Goal: Task Accomplishment & Management: Use online tool/utility

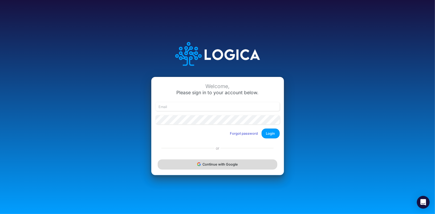
click at [180, 166] on button "Continue with Google" at bounding box center [217, 165] width 119 height 10
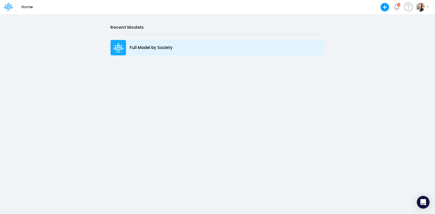
click at [141, 42] on div "Full Model by Society" at bounding box center [218, 47] width 214 height 15
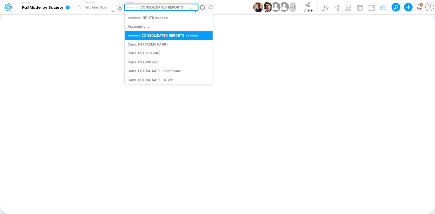
click at [141, 9] on div "====== CONSOLIDATED REPORTS ======" at bounding box center [160, 8] width 66 height 6
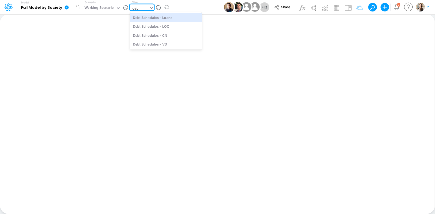
type input "debt"
click at [142, 19] on div "Debt Schedules - Loans" at bounding box center [166, 17] width 72 height 9
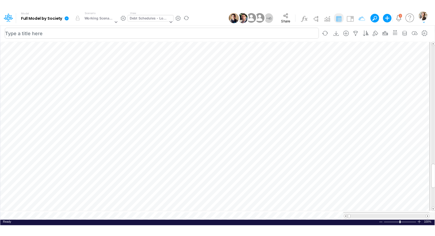
scroll to position [2, 0]
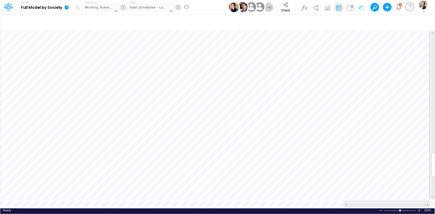
click at [91, 8] on div "Working Scenario" at bounding box center [98, 8] width 29 height 6
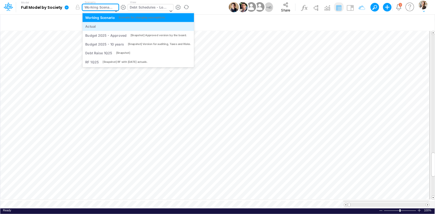
click at [91, 26] on div "Actual" at bounding box center [90, 26] width 11 height 5
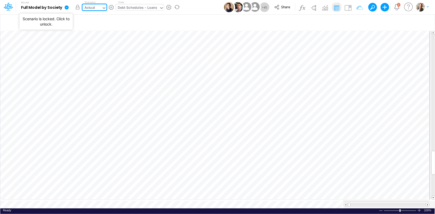
click at [76, 7] on button "button" at bounding box center [78, 7] width 10 height 10
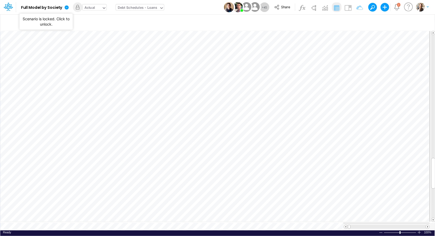
click at [95, 5] on div "Actual" at bounding box center [92, 8] width 19 height 8
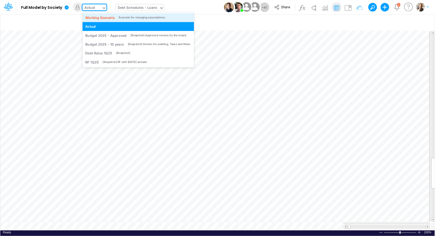
click at [97, 18] on div "Working Scenario" at bounding box center [100, 17] width 30 height 5
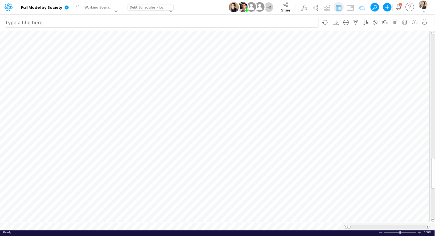
scroll to position [2, 0]
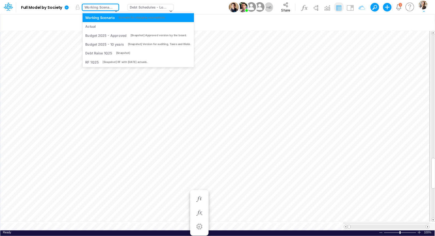
click at [87, 9] on div "Working Scenario" at bounding box center [98, 8] width 29 height 6
click at [91, 29] on div "Actual" at bounding box center [90, 26] width 11 height 5
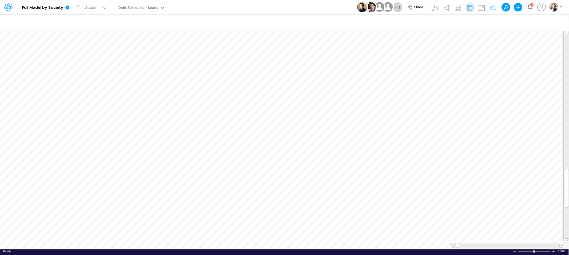
scroll to position [0, 0]
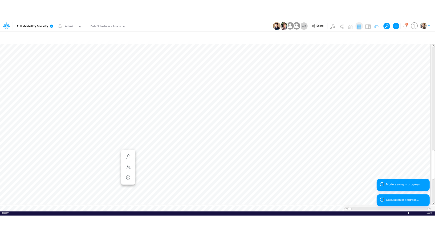
scroll to position [0, 0]
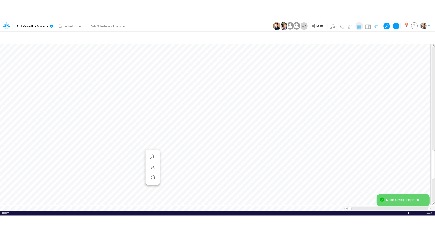
scroll to position [0, 0]
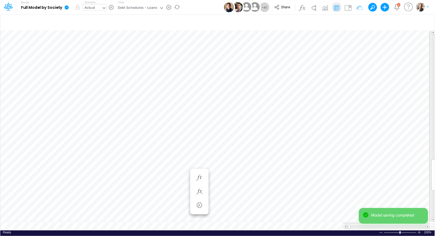
click at [86, 8] on div "Actual" at bounding box center [89, 8] width 11 height 6
click at [96, 24] on div "Working Scenario" at bounding box center [100, 26] width 30 height 5
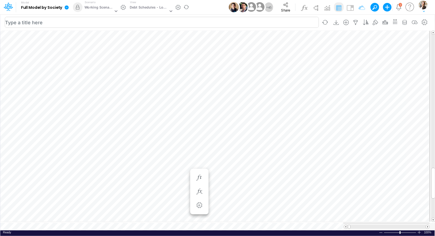
scroll to position [2, 0]
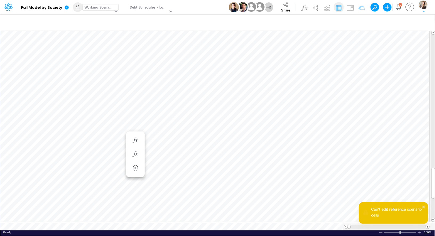
click at [90, 7] on div "Working Scenario" at bounding box center [98, 8] width 29 height 6
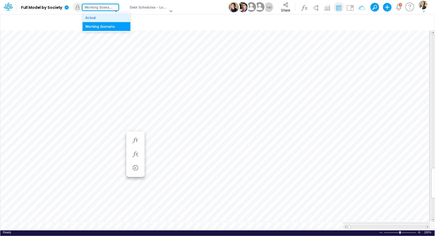
click at [97, 19] on div "Actual" at bounding box center [106, 17] width 42 height 5
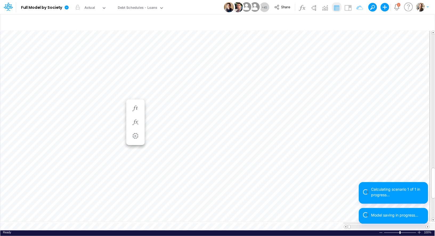
scroll to position [2, 0]
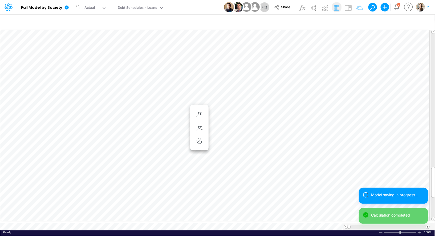
scroll to position [2, 0]
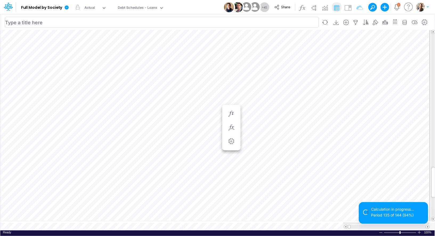
scroll to position [2, 0]
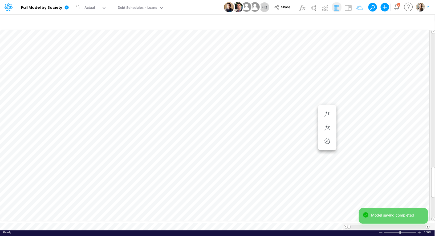
scroll to position [2, 0]
click at [66, 9] on icon at bounding box center [67, 7] width 4 height 4
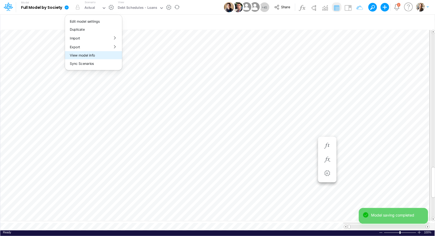
click at [83, 57] on button "View model info" at bounding box center [93, 55] width 57 height 8
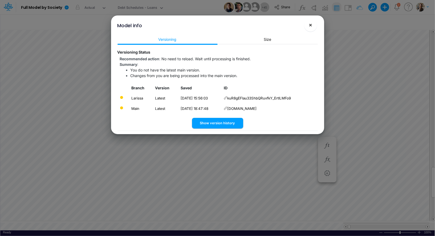
click at [310, 29] on button "×" at bounding box center [310, 25] width 13 height 13
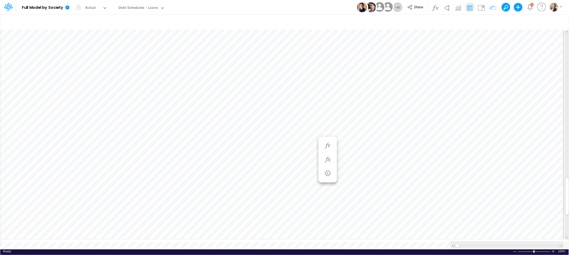
scroll to position [0, 0]
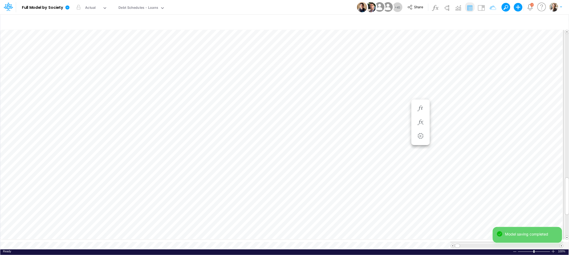
scroll to position [0, 0]
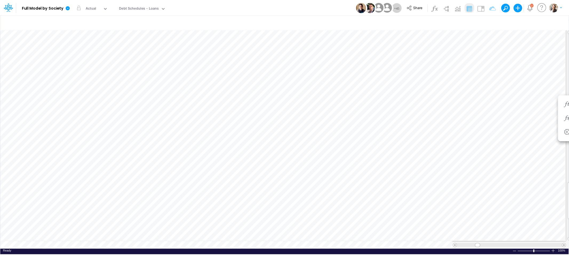
scroll to position [0, 0]
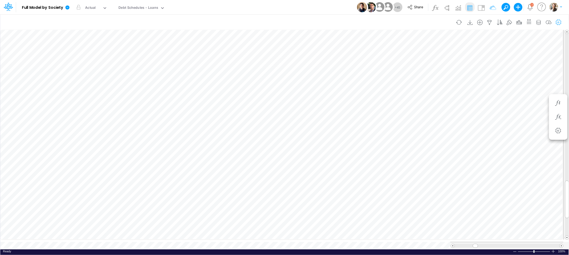
click at [435, 22] on icon "button" at bounding box center [558, 23] width 8 height 6
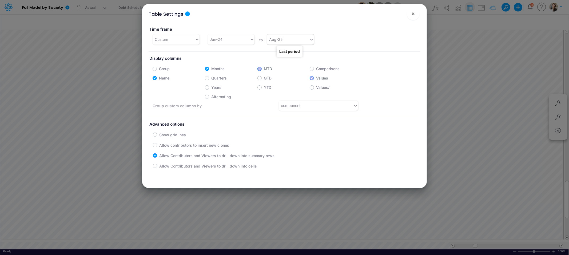
click at [289, 39] on div "Aug-25" at bounding box center [288, 39] width 42 height 9
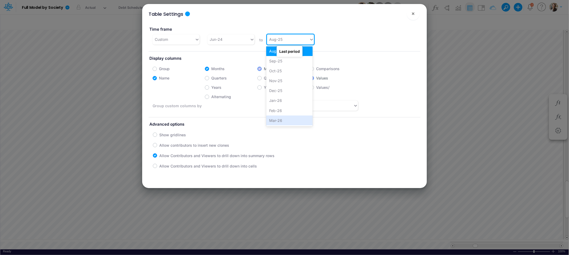
scroll to position [305, 0]
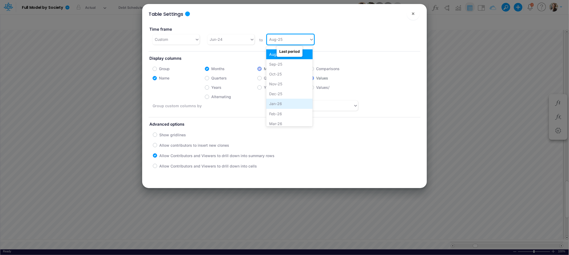
click at [285, 103] on div "Jan-26" at bounding box center [289, 104] width 46 height 10
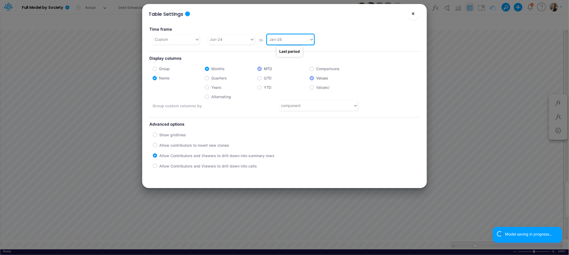
click at [412, 11] on span "×" at bounding box center [412, 13] width 3 height 6
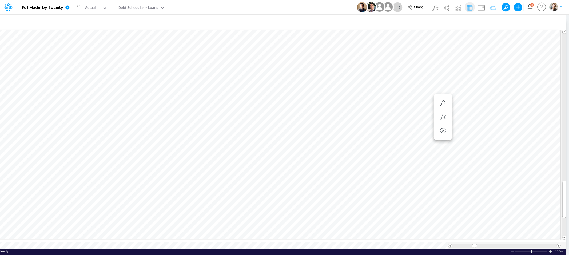
scroll to position [0, 0]
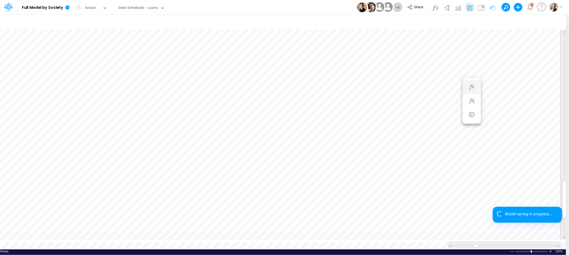
scroll to position [0, 0]
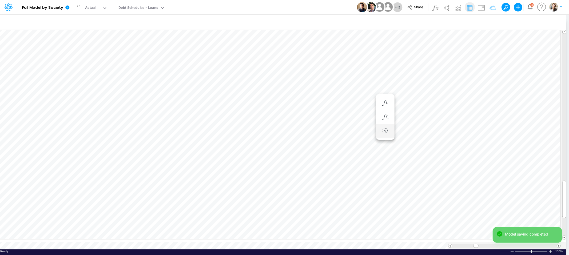
scroll to position [0, 0]
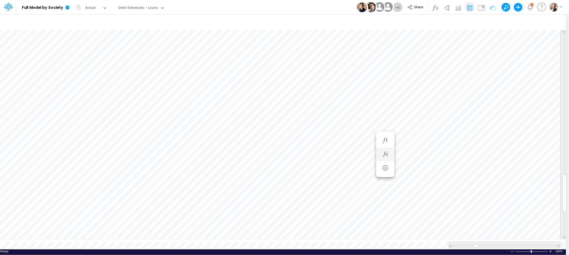
scroll to position [0, 0]
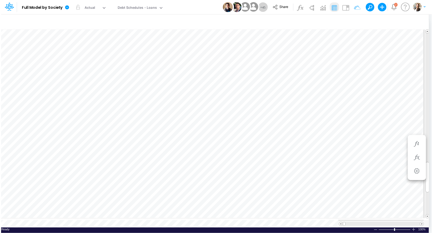
scroll to position [2, 0]
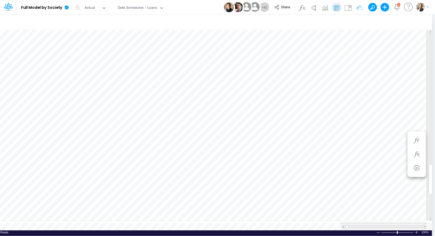
scroll to position [2, 0]
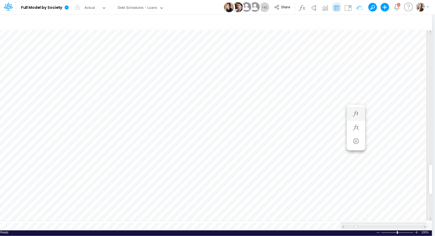
scroll to position [2, 0]
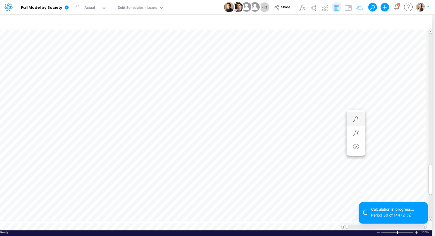
scroll to position [2, 0]
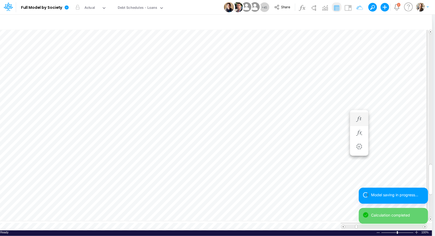
scroll to position [2, 0]
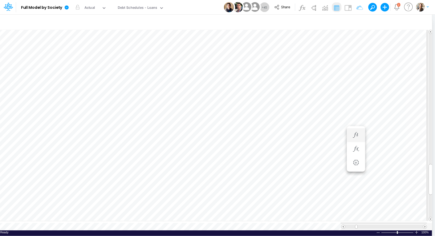
scroll to position [2, 0]
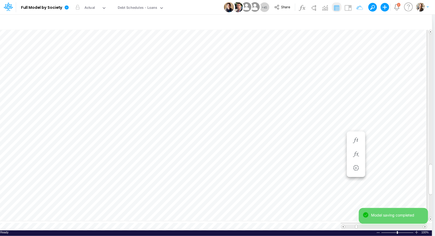
scroll to position [2, 0]
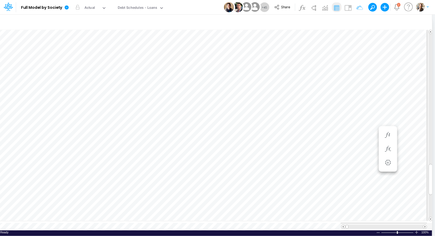
scroll to position [2, 0]
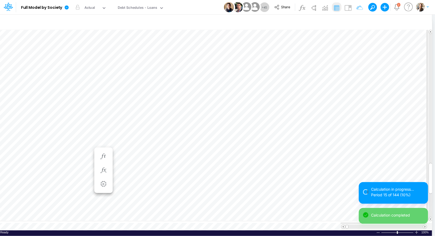
scroll to position [2, 0]
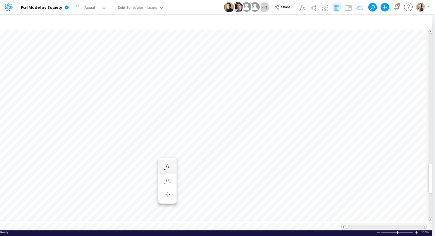
scroll to position [2, 0]
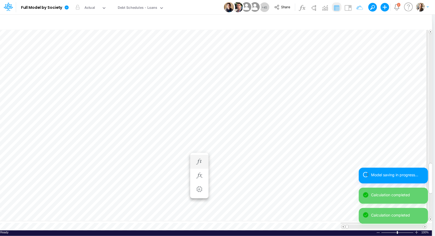
scroll to position [2, 0]
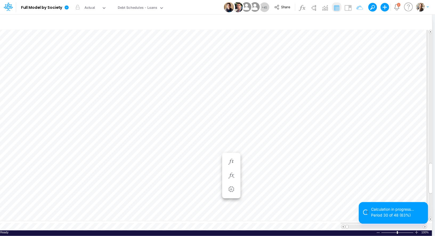
scroll to position [2, 0]
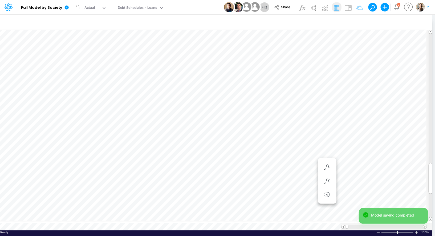
scroll to position [2, 0]
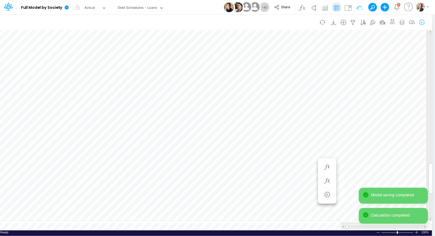
click at [424, 23] on icon "button" at bounding box center [422, 23] width 8 height 6
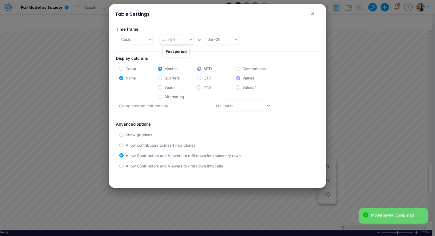
click at [171, 40] on div "Jun-24" at bounding box center [168, 40] width 13 height 6
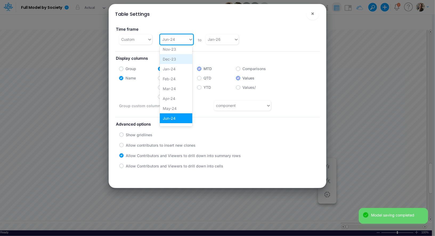
click at [176, 61] on div "Dec-23" at bounding box center [176, 59] width 33 height 10
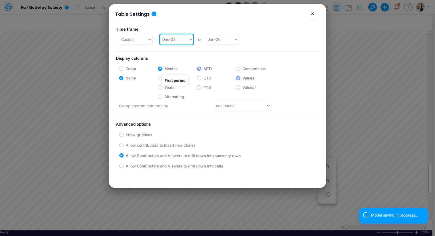
click at [311, 14] on span "×" at bounding box center [312, 13] width 3 height 6
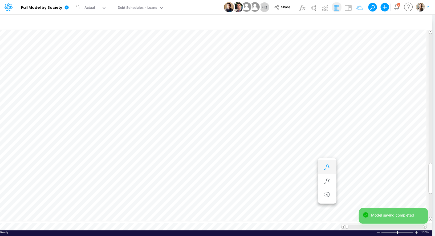
scroll to position [2, 0]
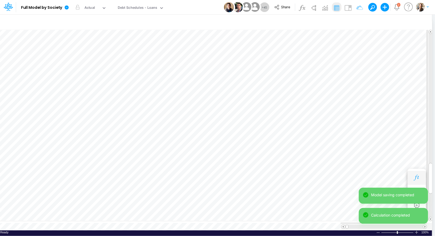
scroll to position [2, 0]
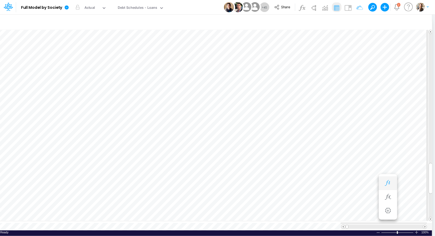
scroll to position [2, 0]
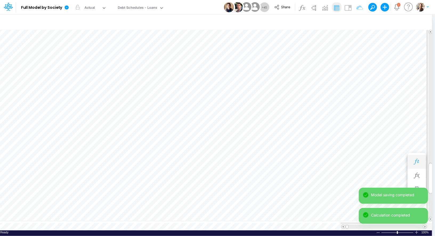
scroll to position [2, 0]
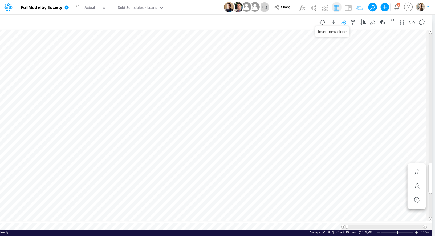
click at [345, 22] on icon "button" at bounding box center [344, 23] width 8 height 6
click at [317, 53] on li "Loan" at bounding box center [316, 53] width 63 height 6
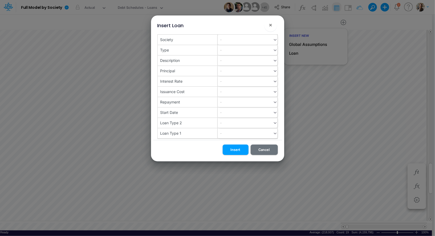
click at [231, 38] on div "-" at bounding box center [245, 39] width 55 height 9
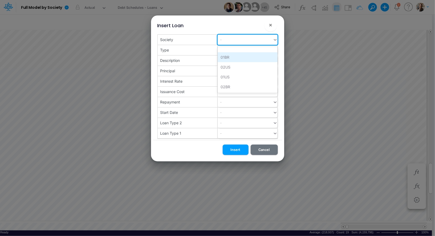
click at [229, 56] on div "01BR" at bounding box center [248, 57] width 60 height 10
click at [228, 52] on div "-" at bounding box center [245, 50] width 55 height 9
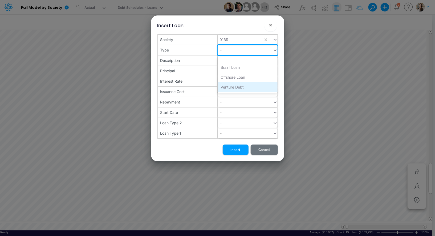
click at [227, 87] on div "Venture Debt" at bounding box center [248, 87] width 60 height 10
click at [227, 62] on div "-" at bounding box center [245, 60] width 55 height 9
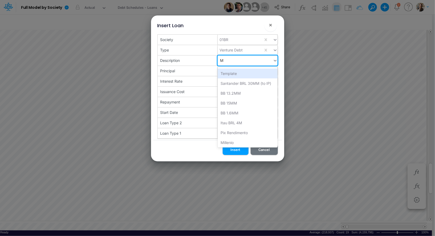
type input "Mi"
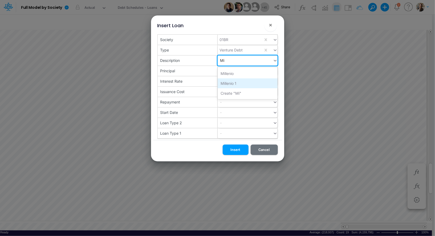
click at [232, 84] on div "Millenio 1" at bounding box center [248, 83] width 60 height 10
click at [238, 60] on div "Millenio 1" at bounding box center [241, 60] width 46 height 9
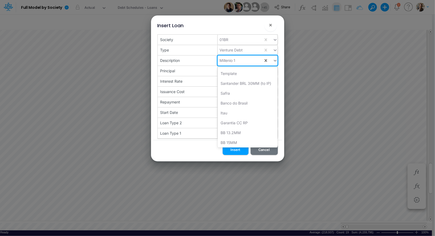
scroll to position [51, 0]
type input "2"
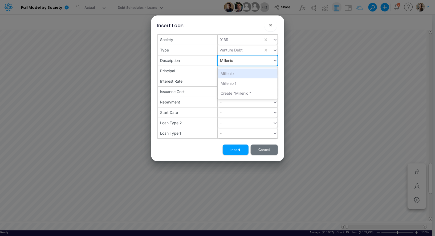
type input "Millenio 2"
click at [225, 73] on div "Create "Millenio 2"" at bounding box center [248, 74] width 60 height 10
click at [233, 147] on button "Insert" at bounding box center [236, 149] width 26 height 10
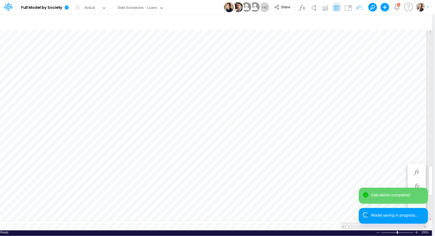
scroll to position [2, 0]
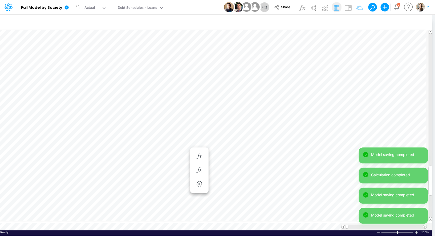
scroll to position [2, 0]
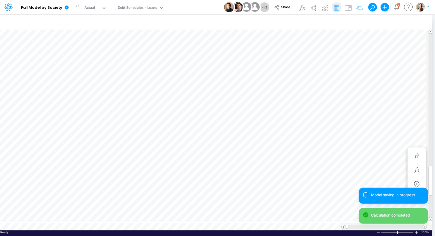
scroll to position [2, 0]
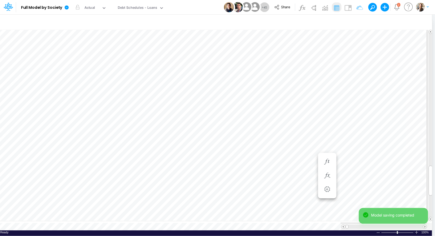
scroll to position [2, 0]
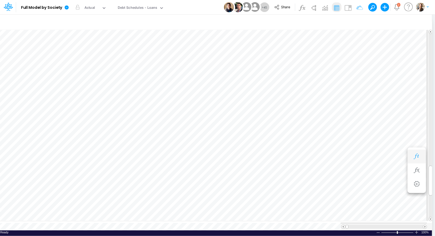
scroll to position [2, 0]
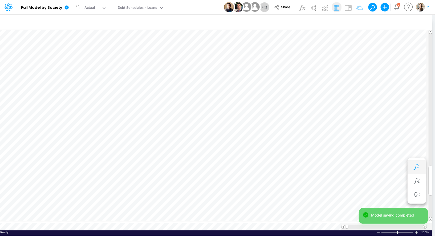
scroll to position [2, 0]
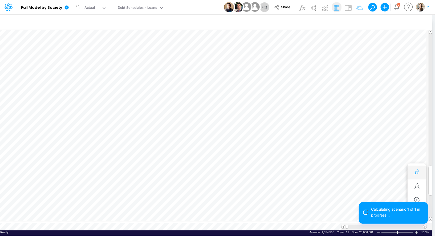
scroll to position [2, 0]
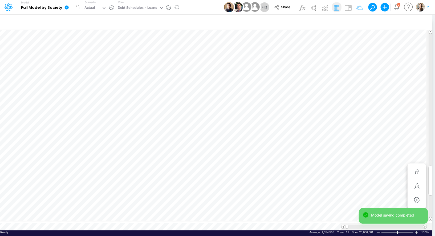
click at [67, 7] on icon at bounding box center [67, 7] width 4 height 4
click at [81, 54] on button "View model info" at bounding box center [93, 55] width 57 height 8
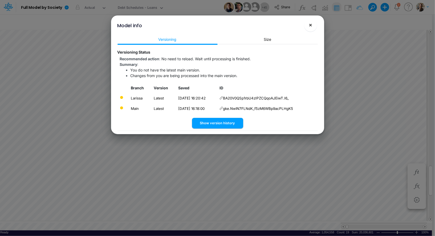
click at [312, 27] on span "×" at bounding box center [310, 25] width 3 height 6
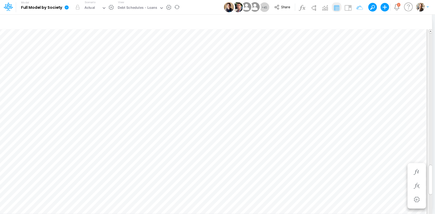
scroll to position [3, 1]
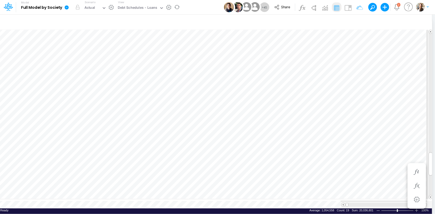
click at [67, 8] on icon at bounding box center [66, 7] width 5 height 5
click at [87, 58] on button "View model info" at bounding box center [93, 55] width 57 height 8
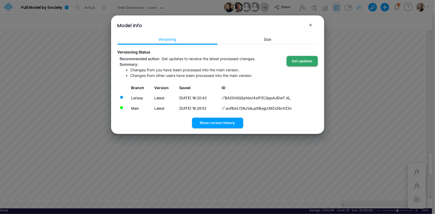
click at [300, 63] on button "Get updates" at bounding box center [302, 61] width 31 height 10
click at [311, 27] on span "×" at bounding box center [310, 25] width 3 height 6
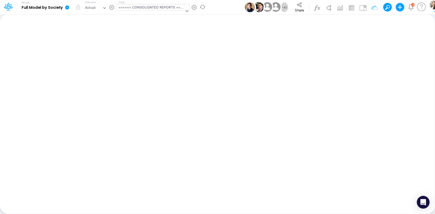
click at [124, 8] on div "====== CONSOLIDATED REPORTS ======" at bounding box center [151, 8] width 66 height 6
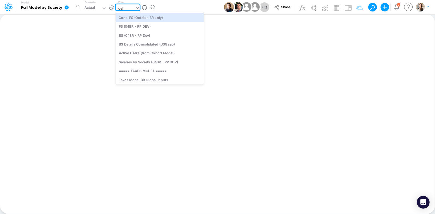
type input "debt"
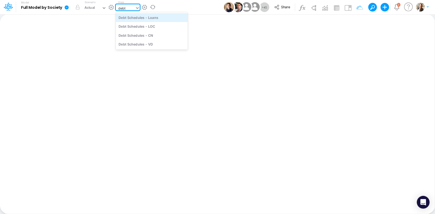
click at [131, 19] on div "Debt Schedules - Loans" at bounding box center [152, 17] width 72 height 9
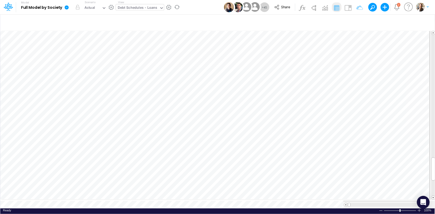
scroll to position [2, 0]
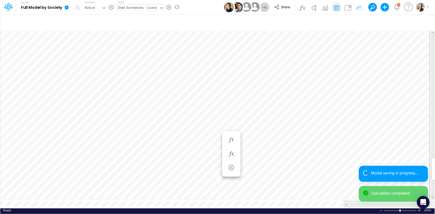
click at [67, 9] on icon at bounding box center [67, 7] width 4 height 4
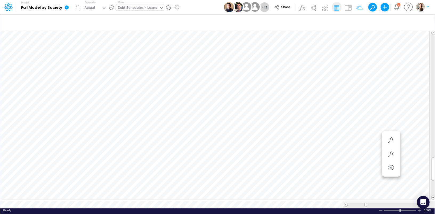
scroll to position [2, 0]
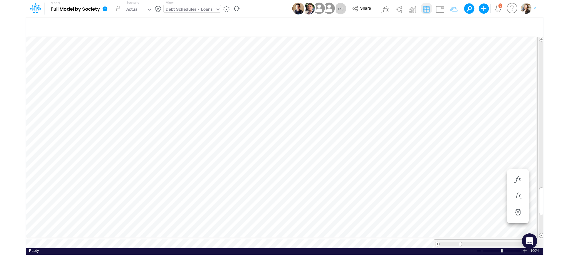
scroll to position [2, 0]
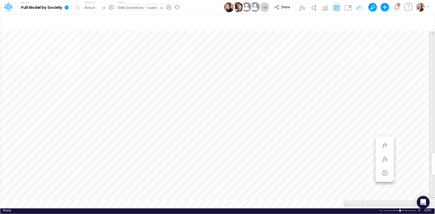
click at [66, 7] on icon at bounding box center [67, 7] width 4 height 4
click at [68, 53] on button "View model info" at bounding box center [93, 55] width 57 height 8
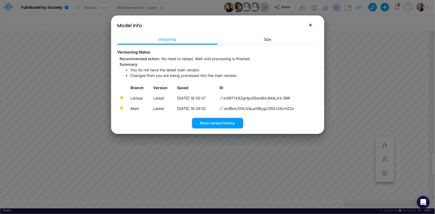
click at [311, 26] on span "×" at bounding box center [310, 25] width 3 height 6
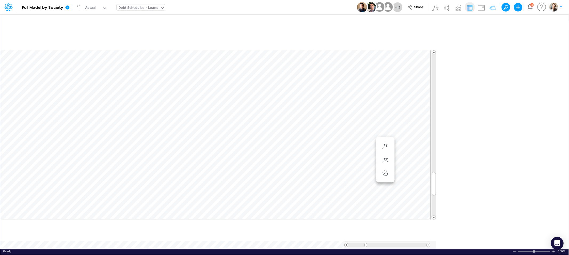
scroll to position [3, 1]
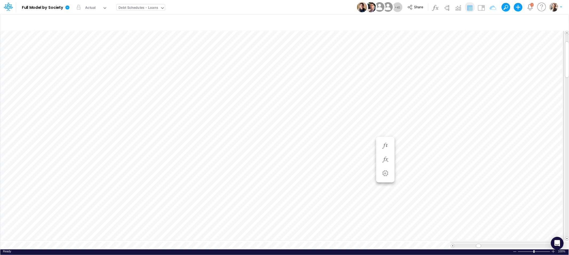
click at [132, 6] on div "Debt Schedules - Loans" at bounding box center [137, 8] width 39 height 6
type input "f"
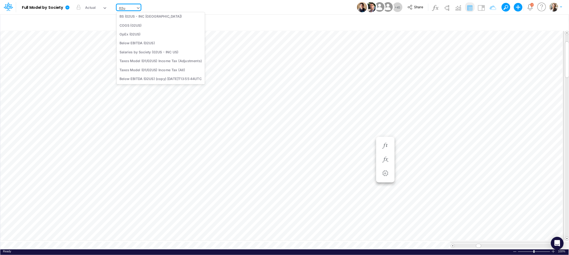
scroll to position [11, 0]
type input "02us"
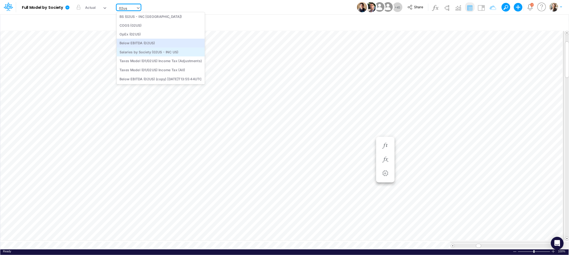
scroll to position [0, 0]
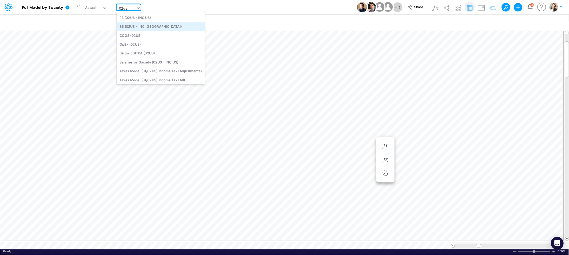
click at [146, 25] on div "BS (02US - INC USA)" at bounding box center [160, 26] width 88 height 9
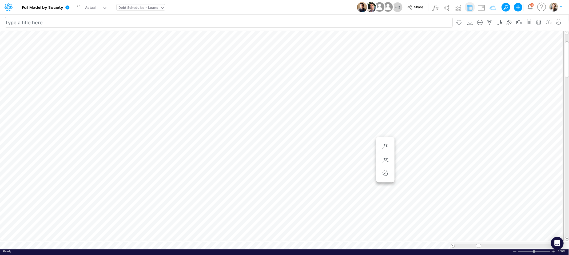
scroll to position [0, 0]
click at [69, 8] on icon at bounding box center [67, 7] width 4 height 4
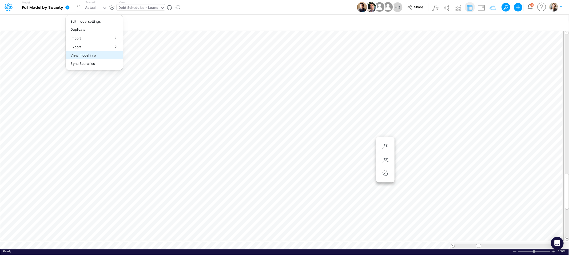
click at [87, 57] on button "View model info" at bounding box center [94, 55] width 57 height 8
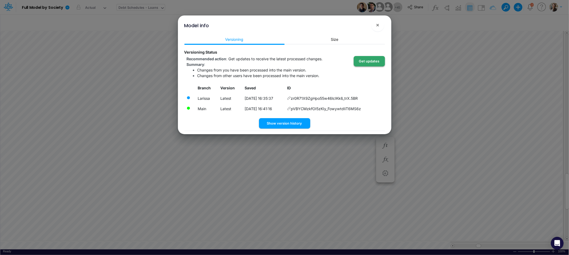
click at [379, 63] on button "Get updates" at bounding box center [368, 61] width 31 height 10
click at [378, 27] on span "×" at bounding box center [377, 25] width 3 height 6
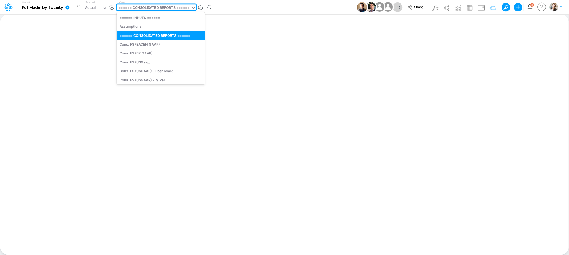
click at [150, 5] on div "====== CONSOLIDATED REPORTS ======" at bounding box center [153, 8] width 71 height 6
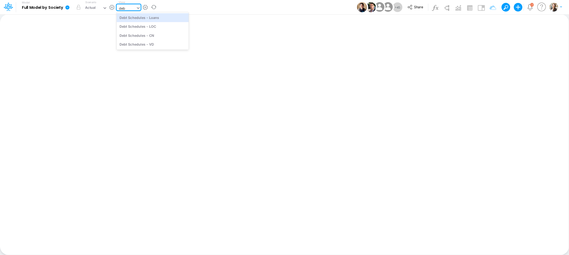
type input "debt"
click at [157, 17] on div "Debt Schedules - Loans" at bounding box center [152, 17] width 72 height 9
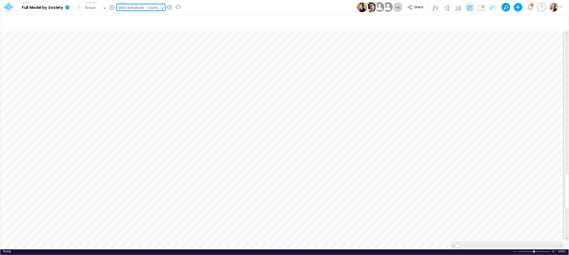
click at [68, 9] on icon at bounding box center [67, 7] width 4 height 4
click at [78, 7] on button "button" at bounding box center [79, 7] width 10 height 10
click at [86, 5] on div "Actual" at bounding box center [90, 8] width 11 height 6
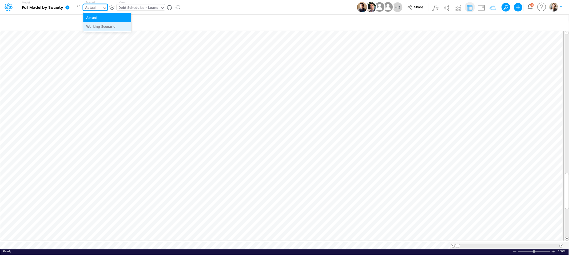
click at [96, 25] on div "Working Scenario" at bounding box center [101, 26] width 30 height 5
click at [67, 7] on icon at bounding box center [67, 7] width 5 height 5
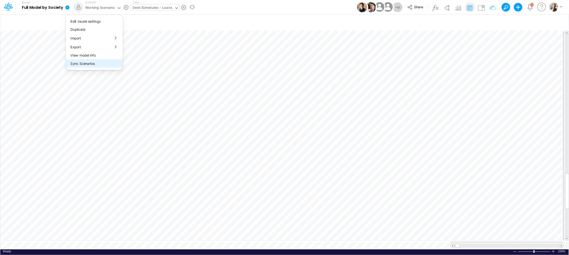
click at [76, 65] on button "Sync Scenarios" at bounding box center [94, 63] width 57 height 8
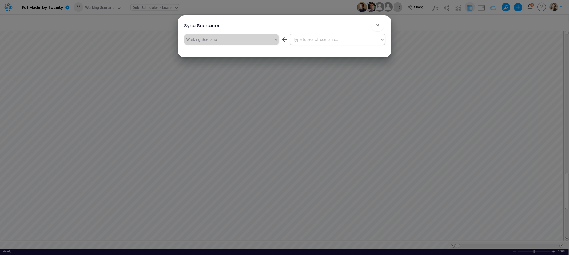
click at [301, 39] on div "Type to search scenario..." at bounding box center [315, 40] width 45 height 6
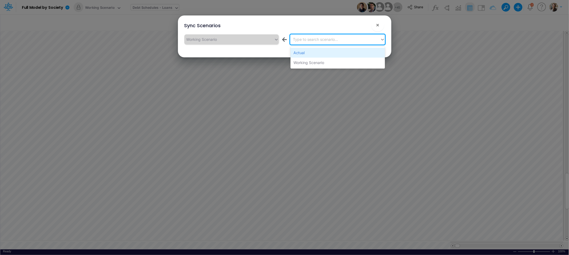
click at [301, 55] on div "Actual" at bounding box center [337, 53] width 94 height 10
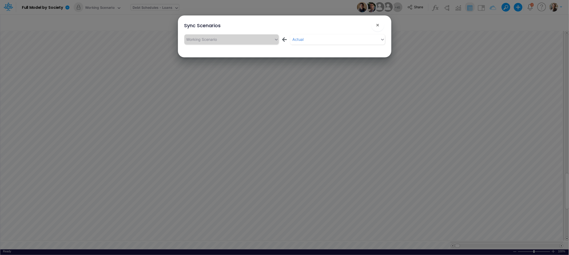
click at [220, 53] on div "Sync Scenarios × Working Scenario ← Actual" at bounding box center [284, 36] width 209 height 42
click at [376, 27] on span "×" at bounding box center [377, 25] width 3 height 6
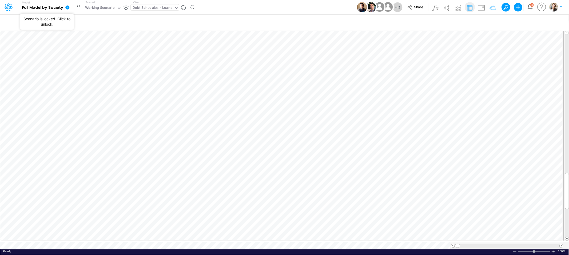
click at [80, 8] on button "button" at bounding box center [79, 7] width 10 height 10
click at [93, 8] on div "Working Scenario" at bounding box center [100, 8] width 30 height 6
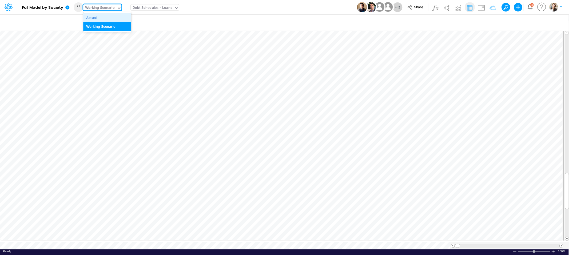
click at [95, 19] on div "Actual" at bounding box center [91, 17] width 11 height 5
click at [67, 8] on icon at bounding box center [67, 7] width 4 height 4
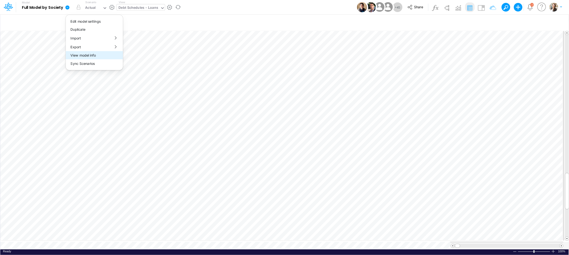
click at [83, 57] on button "View model info" at bounding box center [94, 55] width 57 height 8
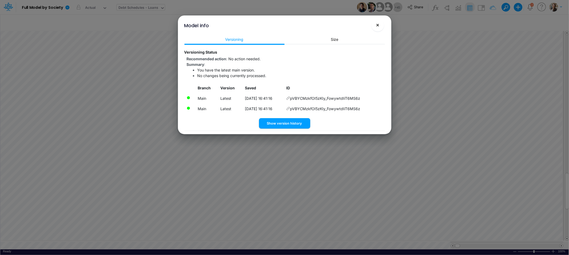
click at [378, 25] on span "×" at bounding box center [377, 25] width 3 height 6
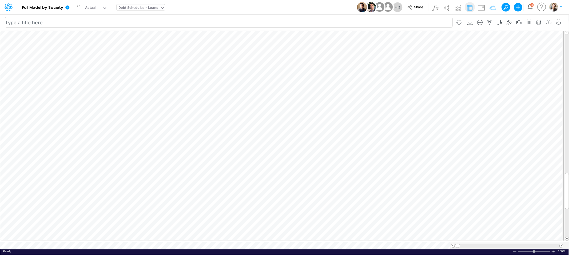
scroll to position [0, 0]
click at [67, 8] on icon at bounding box center [67, 7] width 4 height 4
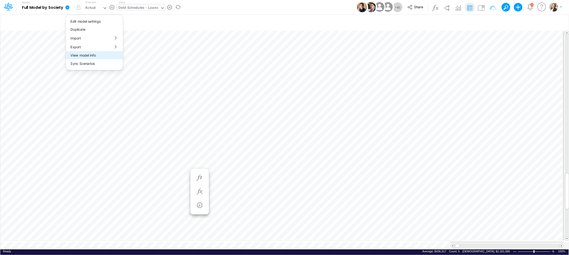
click at [80, 57] on button "View model info" at bounding box center [94, 55] width 57 height 8
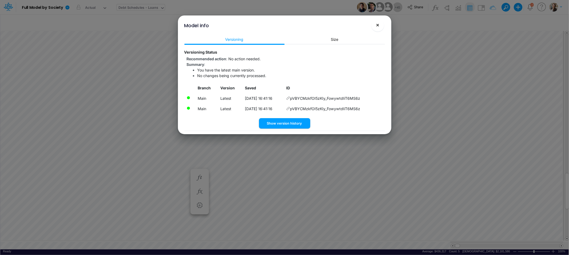
click at [376, 28] on span "×" at bounding box center [377, 25] width 3 height 6
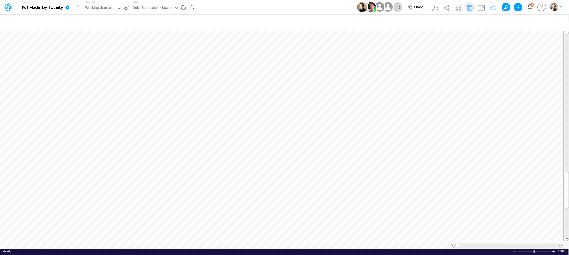
click at [67, 8] on icon at bounding box center [67, 7] width 4 height 4
click at [83, 54] on button "View model info" at bounding box center [94, 55] width 57 height 8
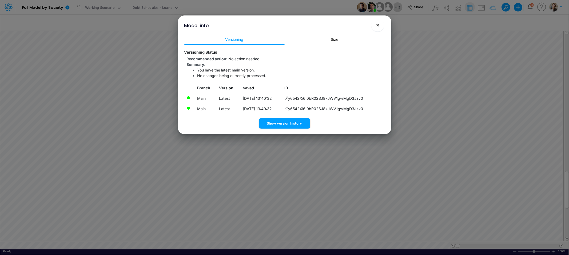
click at [376, 28] on span "×" at bounding box center [377, 25] width 3 height 6
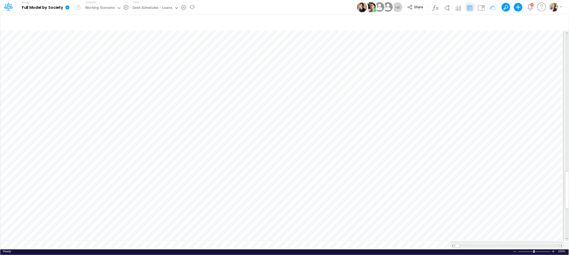
click at [68, 7] on icon at bounding box center [67, 7] width 4 height 4
click at [82, 62] on button "Sync Scenarios" at bounding box center [94, 63] width 57 height 8
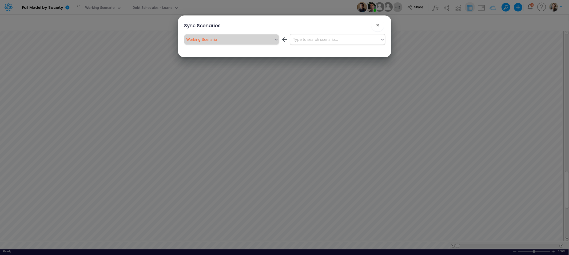
click at [311, 37] on div "Type to search scenario..." at bounding box center [315, 40] width 45 height 6
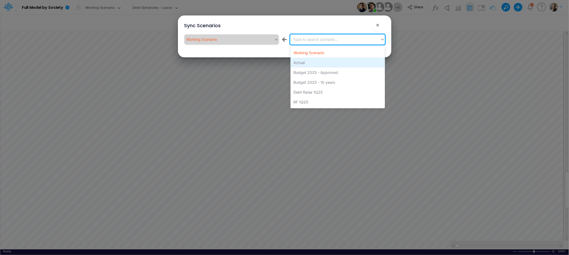
click at [310, 62] on div "Actual" at bounding box center [337, 63] width 94 height 10
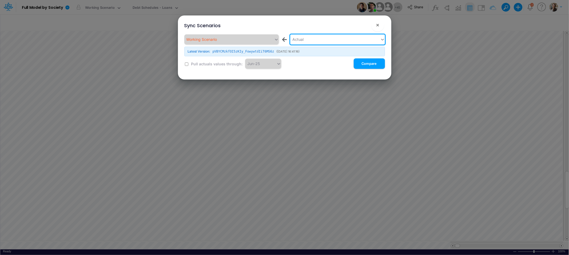
click at [187, 64] on input "checkbox" at bounding box center [186, 63] width 3 height 3
checkbox input "true"
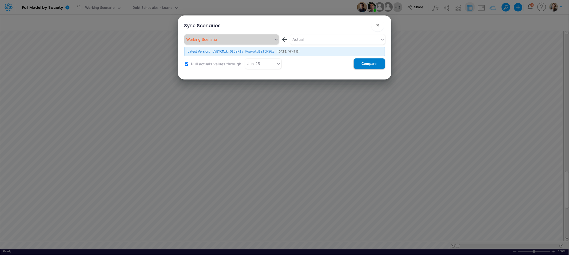
click at [362, 63] on button "Compare" at bounding box center [368, 63] width 31 height 10
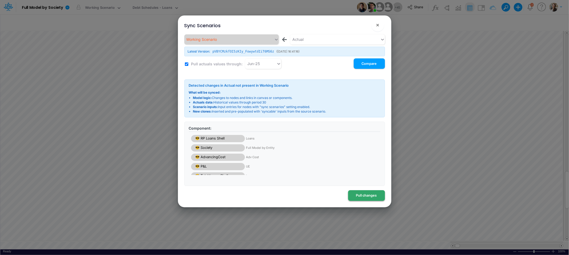
click at [363, 197] on button "Pull changes" at bounding box center [366, 195] width 37 height 10
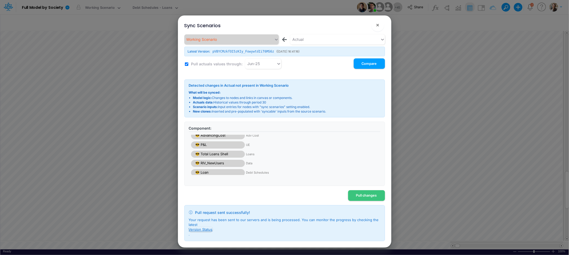
scroll to position [25, 0]
click at [198, 230] on button "Version Status" at bounding box center [201, 229] width 24 height 5
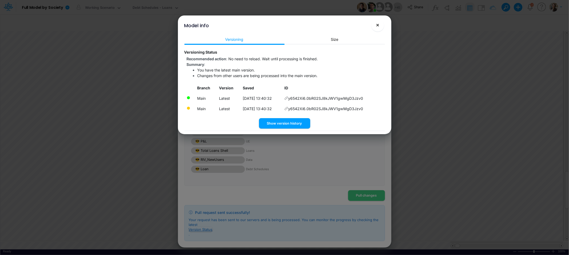
click at [377, 26] on span "×" at bounding box center [377, 25] width 3 height 6
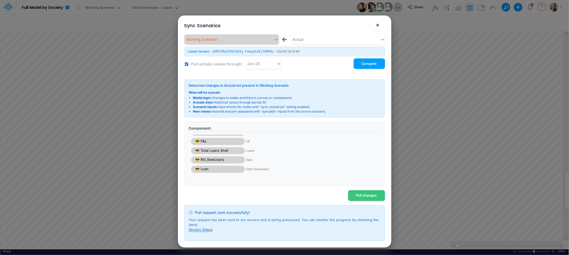
click at [374, 26] on button "×" at bounding box center [377, 25] width 13 height 13
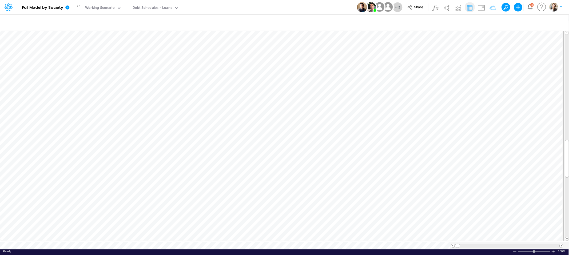
scroll to position [0, 0]
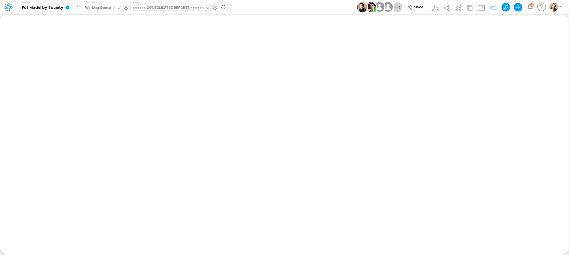
click at [176, 10] on div "====== CONSOLIDATED REPORTS ======" at bounding box center [168, 8] width 71 height 6
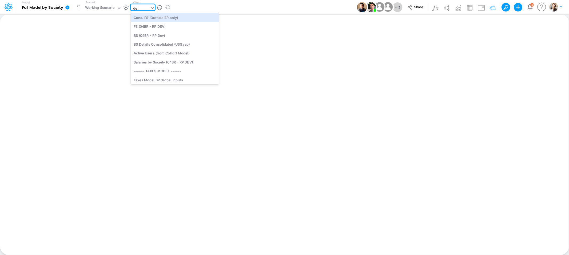
type input "deb"
click at [165, 17] on div "Debt Schedules - Loans" at bounding box center [167, 17] width 72 height 9
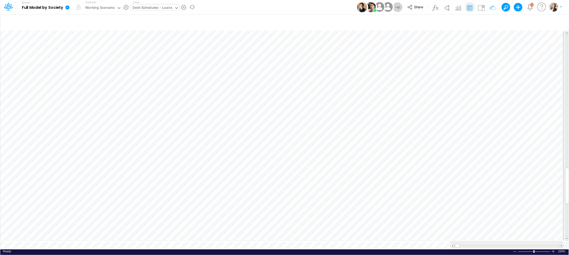
scroll to position [0, 0]
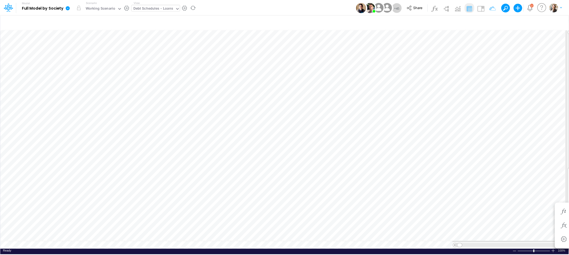
scroll to position [0, 0]
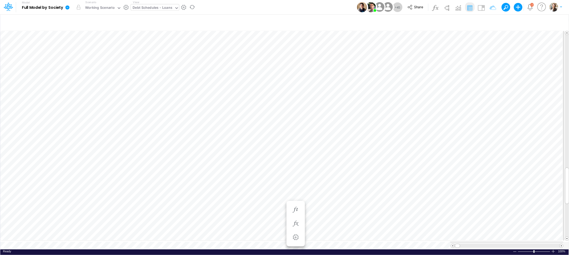
scroll to position [0, 0]
click at [519, 22] on icon "button" at bounding box center [516, 22] width 8 height 6
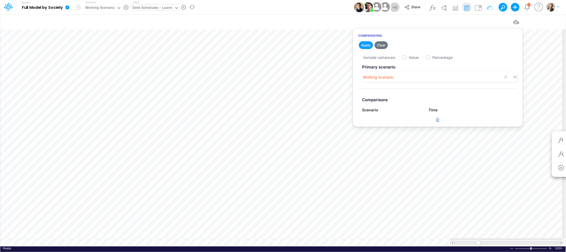
click at [437, 119] on icon "button" at bounding box center [437, 119] width 3 height 3
click at [386, 123] on div "Type to search..." at bounding box center [379, 122] width 29 height 6
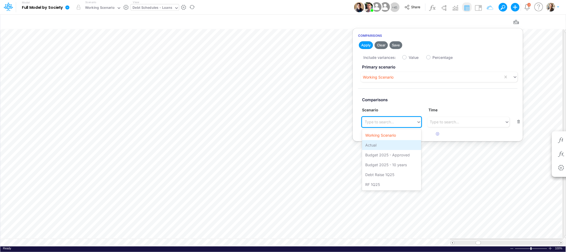
click at [378, 146] on div "Actual" at bounding box center [391, 145] width 59 height 10
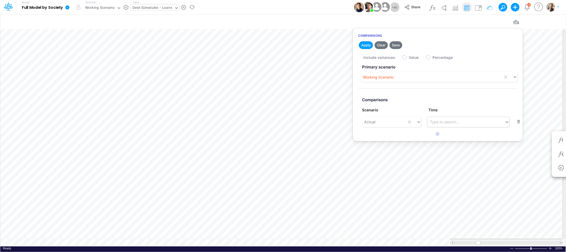
click at [447, 122] on div "Type to search..." at bounding box center [444, 122] width 29 height 6
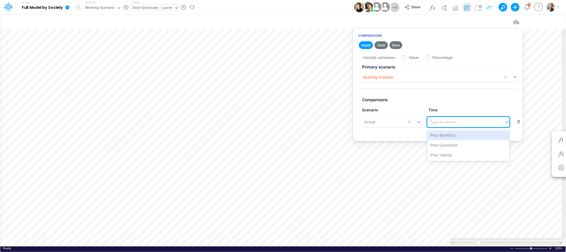
click at [447, 122] on div "Type to search..." at bounding box center [444, 122] width 29 height 6
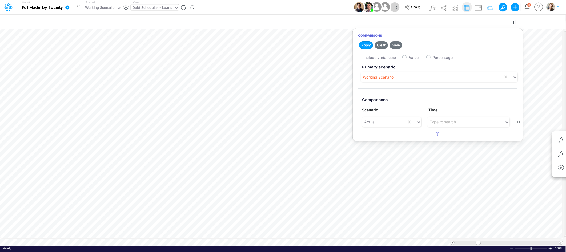
click at [409, 56] on label "Value" at bounding box center [414, 58] width 10 height 6
click at [409, 56] on input "Value" at bounding box center [410, 55] width 3 height 3
checkbox input "true"
click at [363, 44] on button "Apply" at bounding box center [366, 45] width 14 height 8
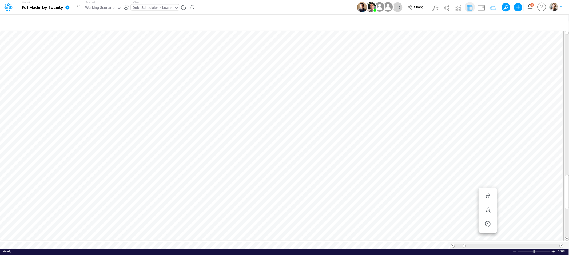
scroll to position [0, 0]
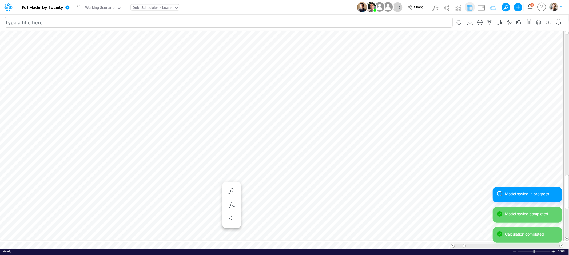
scroll to position [0, 0]
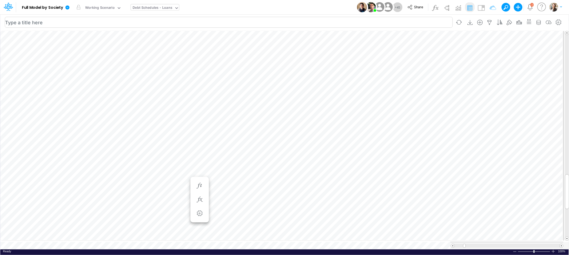
scroll to position [0, 0]
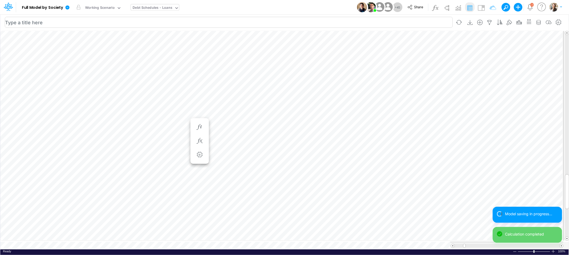
scroll to position [0, 0]
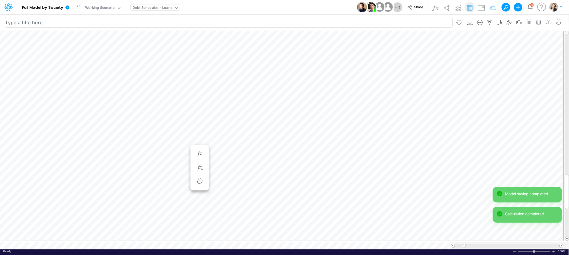
scroll to position [0, 0]
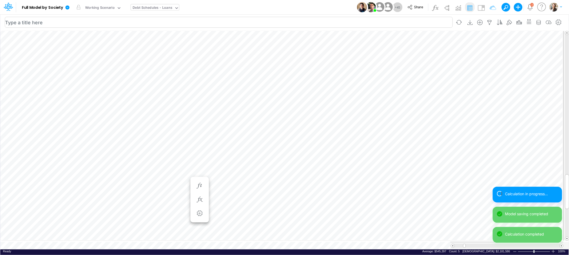
scroll to position [0, 0]
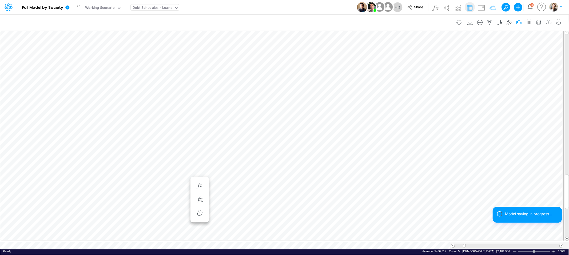
click at [520, 23] on icon "button" at bounding box center [519, 23] width 8 height 6
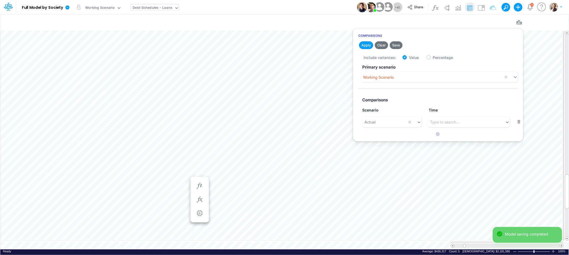
click at [517, 121] on button "button" at bounding box center [518, 121] width 10 height 7
checkbox input "false"
click at [361, 42] on button "Apply" at bounding box center [366, 45] width 14 height 8
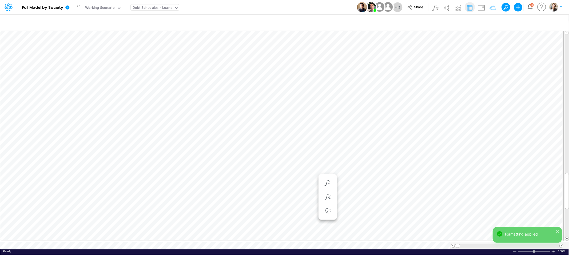
scroll to position [0, 0]
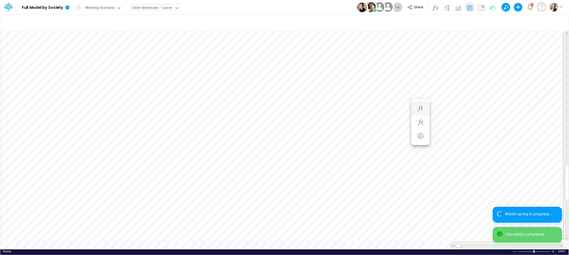
scroll to position [0, 0]
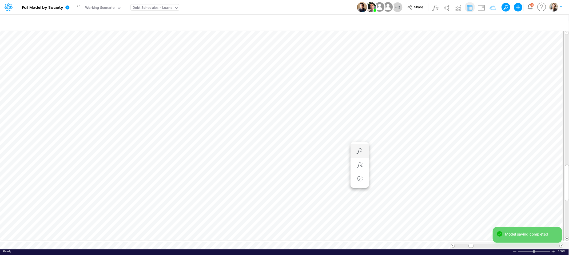
scroll to position [0, 0]
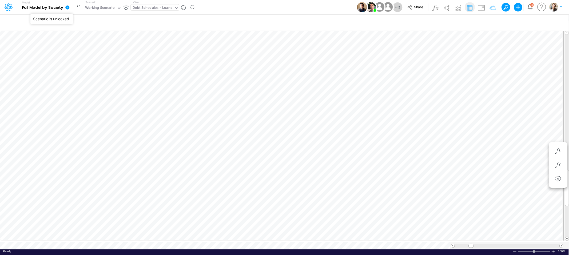
click at [79, 7] on button "button" at bounding box center [79, 7] width 10 height 10
click at [67, 8] on icon at bounding box center [67, 7] width 4 height 4
click at [86, 65] on button "Sync Scenarios" at bounding box center [94, 63] width 57 height 8
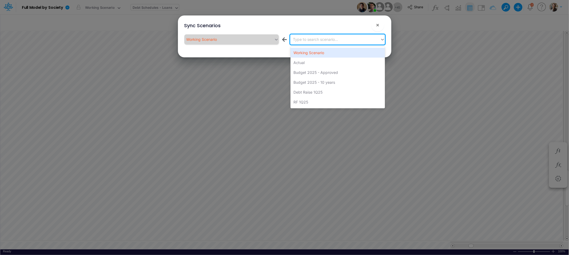
click at [323, 39] on div "Type to search scenario..." at bounding box center [315, 40] width 45 height 6
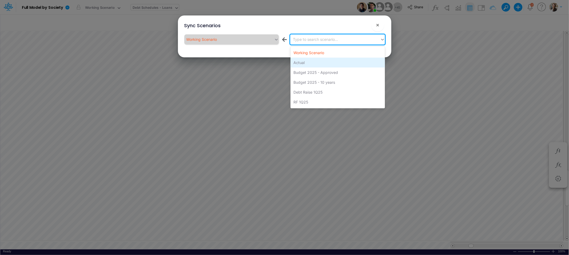
click at [309, 64] on div "Actual" at bounding box center [337, 63] width 94 height 10
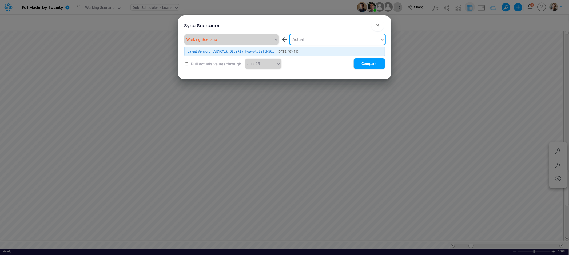
click at [186, 64] on input "checkbox" at bounding box center [186, 63] width 3 height 3
checkbox input "true"
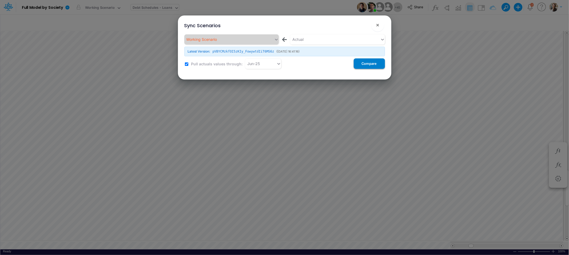
click at [360, 63] on button "Compare" at bounding box center [368, 63] width 31 height 10
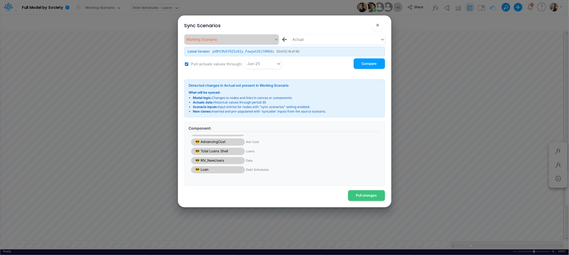
scroll to position [16, 0]
click at [353, 196] on button "Pull changes" at bounding box center [366, 195] width 37 height 10
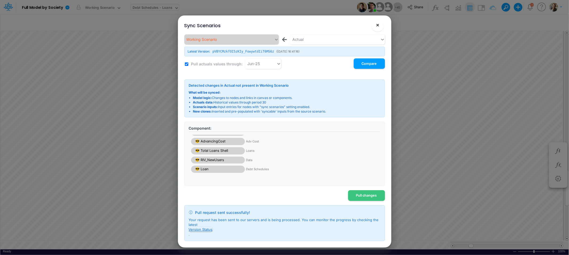
click at [377, 26] on span "×" at bounding box center [377, 25] width 3 height 6
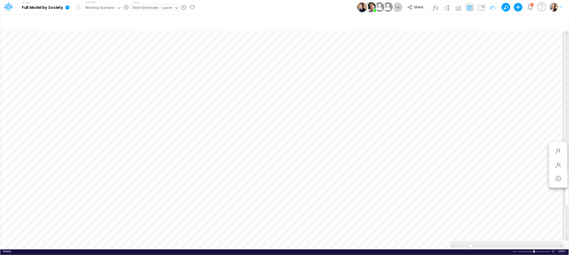
click at [68, 8] on icon at bounding box center [67, 7] width 4 height 4
click at [82, 57] on button "View model info" at bounding box center [94, 55] width 57 height 8
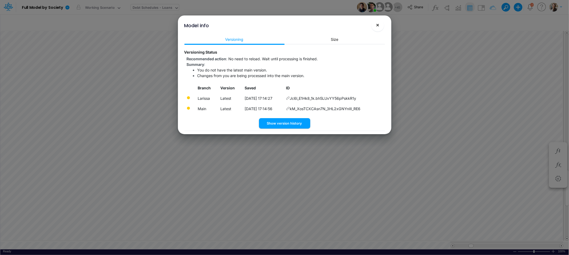
click at [377, 26] on span "×" at bounding box center [377, 25] width 3 height 6
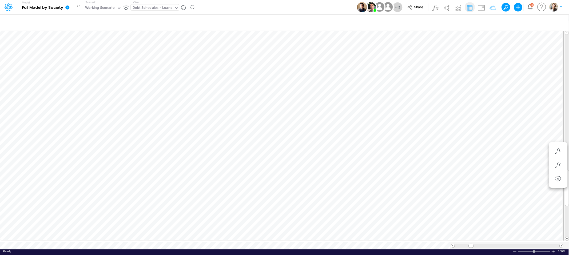
click at [68, 7] on icon at bounding box center [67, 7] width 4 height 4
click at [78, 57] on button "View model info" at bounding box center [94, 55] width 57 height 8
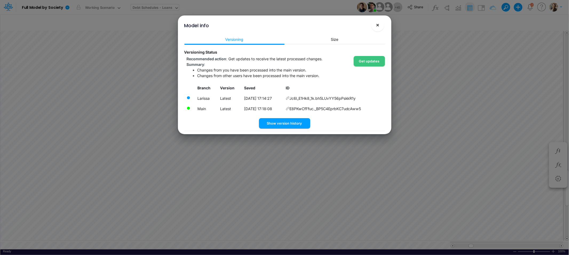
click at [377, 25] on span "×" at bounding box center [377, 25] width 3 height 6
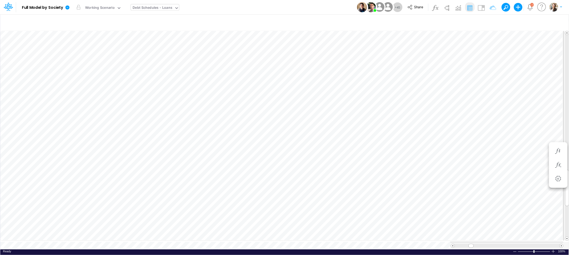
scroll to position [0, 0]
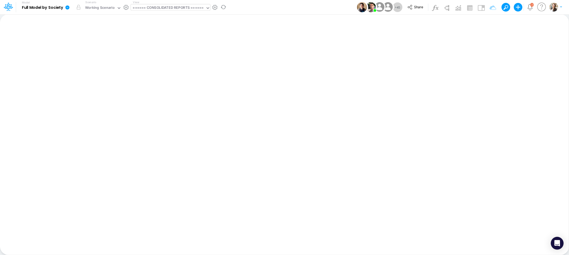
click at [157, 6] on div "====== CONSOLIDATED REPORTS ======" at bounding box center [168, 8] width 71 height 6
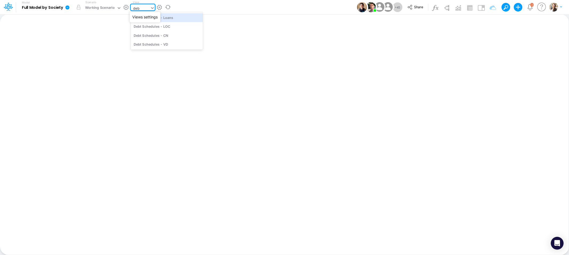
type input "debt"
click at [188, 19] on div "Debt Schedules - Loans" at bounding box center [167, 17] width 72 height 9
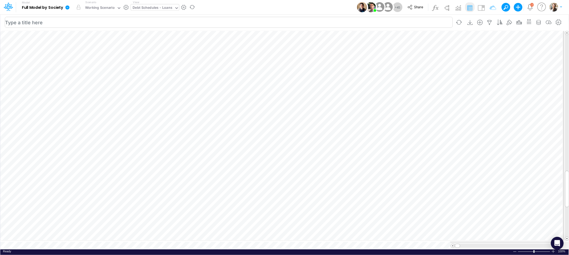
scroll to position [0, 0]
click at [98, 8] on div "Working Scenario" at bounding box center [100, 8] width 30 height 6
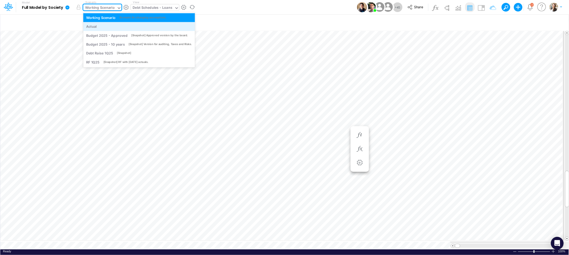
click at [98, 25] on div "Actual" at bounding box center [139, 26] width 106 height 5
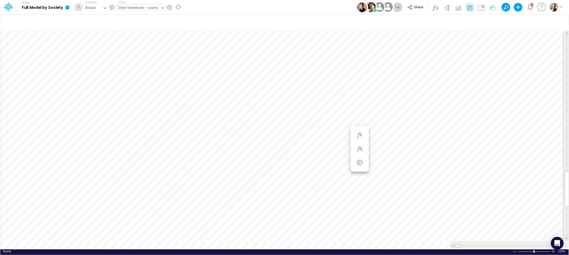
scroll to position [0, 0]
drag, startPoint x: 457, startPoint y: 241, endPoint x: 460, endPoint y: 242, distance: 2.9
click at [460, 244] on span at bounding box center [459, 245] width 3 height 3
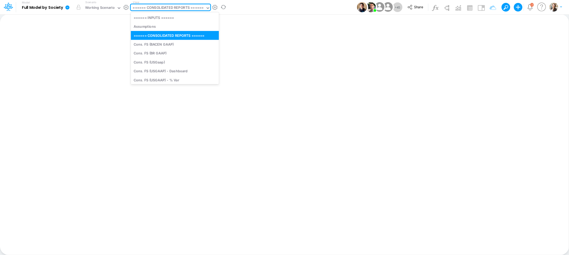
click at [160, 9] on div "====== CONSOLIDATED REPORTS ======" at bounding box center [168, 8] width 71 height 6
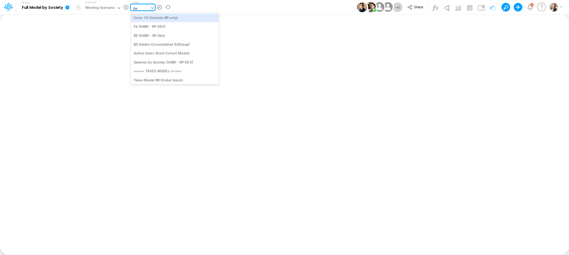
type input "debt"
click at [163, 16] on div "Debt Schedules - Loans" at bounding box center [167, 17] width 72 height 9
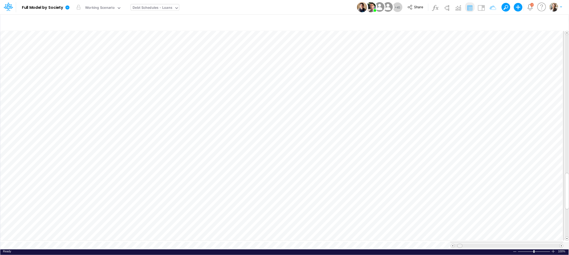
click at [460, 244] on span at bounding box center [459, 245] width 3 height 3
click at [517, 22] on icon "button" at bounding box center [519, 23] width 8 height 6
click at [438, 119] on icon "button" at bounding box center [437, 119] width 3 height 3
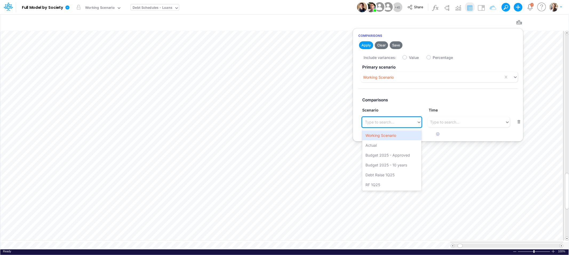
click at [365, 122] on div "Type to search..." at bounding box center [379, 122] width 29 height 6
click at [389, 146] on div "Actual" at bounding box center [391, 145] width 59 height 10
click at [409, 56] on label "Value" at bounding box center [414, 58] width 10 height 6
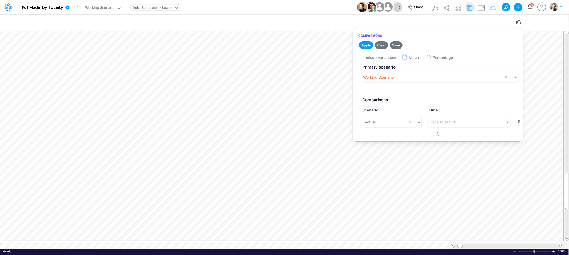
click at [409, 56] on input "Value" at bounding box center [410, 55] width 3 height 3
checkbox input "true"
click at [365, 45] on button "Apply" at bounding box center [366, 45] width 14 height 8
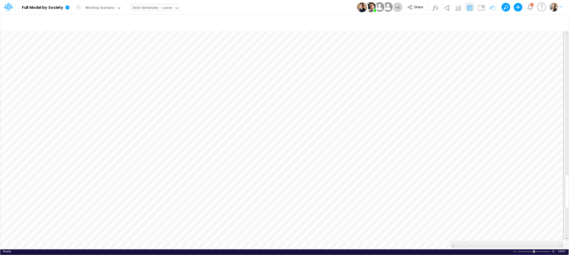
scroll to position [0, 0]
click at [388, 196] on icon "button" at bounding box center [391, 197] width 8 height 6
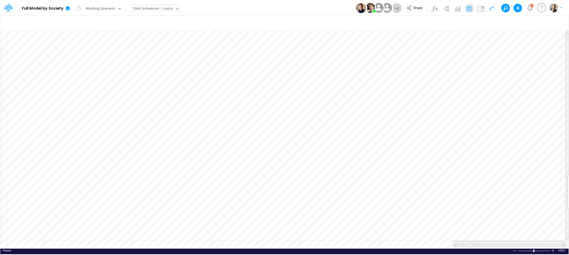
scroll to position [0, 0]
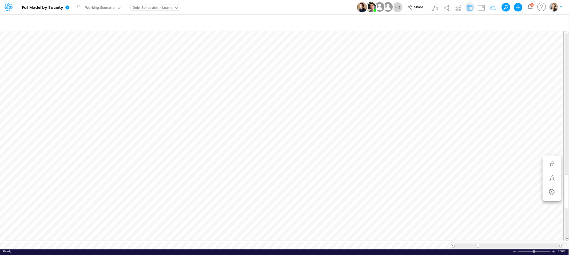
scroll to position [0, 0]
click at [557, 23] on icon "button" at bounding box center [558, 23] width 8 height 6
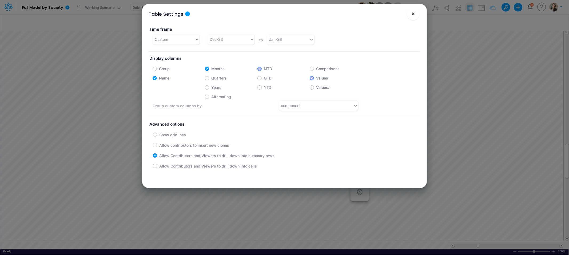
drag, startPoint x: 408, startPoint y: 14, endPoint x: 420, endPoint y: 14, distance: 11.5
click at [408, 14] on button "×" at bounding box center [412, 13] width 13 height 13
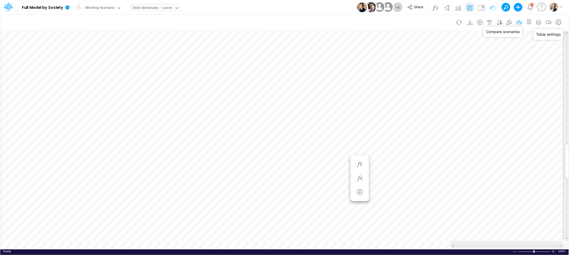
click at [517, 22] on icon "button" at bounding box center [519, 23] width 8 height 6
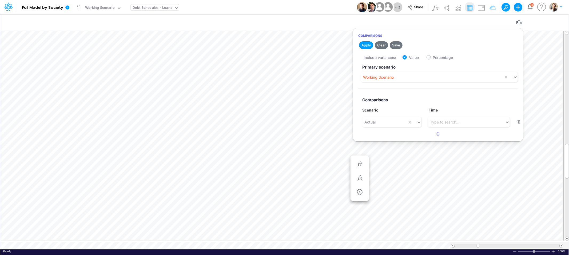
click at [518, 122] on button "button" at bounding box center [518, 121] width 10 height 7
checkbox input "false"
click at [361, 43] on button "Apply" at bounding box center [366, 45] width 14 height 8
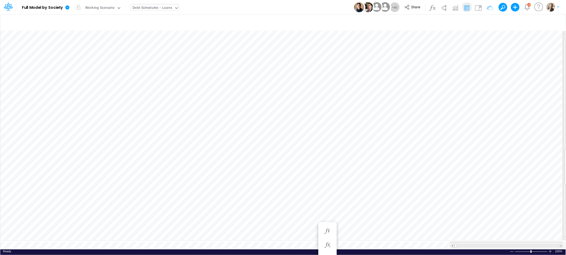
scroll to position [0, 0]
click at [99, 9] on div "Working Scenario" at bounding box center [100, 8] width 30 height 6
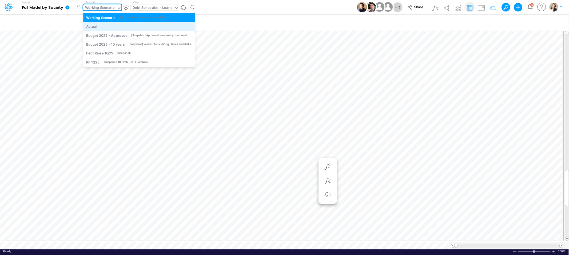
click at [98, 25] on div "Actual" at bounding box center [139, 26] width 106 height 5
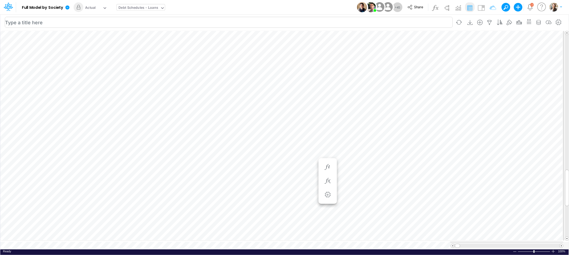
scroll to position [0, 0]
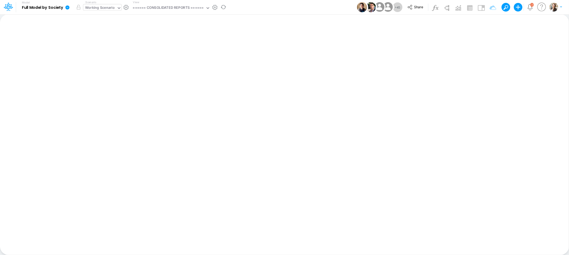
click at [98, 6] on div "Working Scenario" at bounding box center [100, 8] width 30 height 6
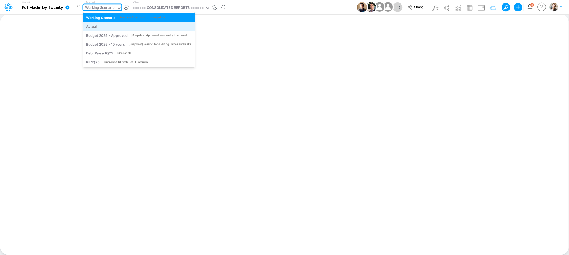
click at [98, 27] on div "Actual" at bounding box center [139, 26] width 106 height 5
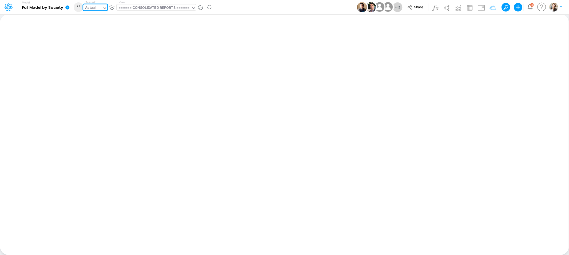
click at [154, 7] on div "====== CONSOLIDATED REPORTS ======" at bounding box center [153, 8] width 71 height 6
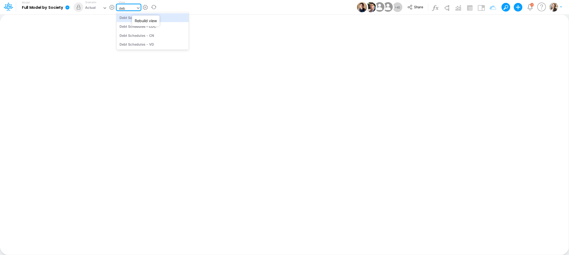
type input "debt"
click at [148, 16] on div "Debt Schedules - Loans" at bounding box center [152, 17] width 72 height 9
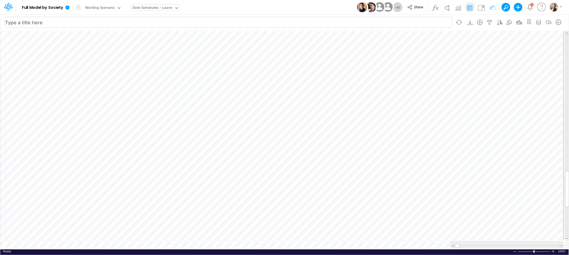
scroll to position [0, 0]
click at [489, 22] on icon "button" at bounding box center [489, 23] width 8 height 6
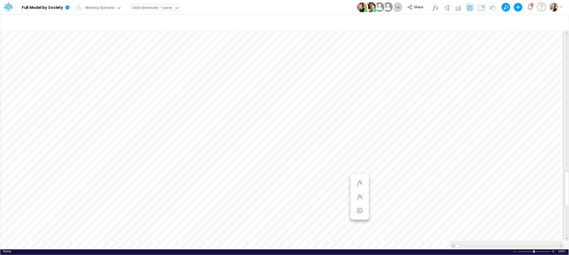
scroll to position [0, 0]
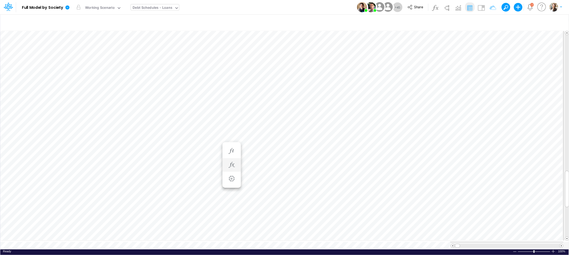
scroll to position [0, 0]
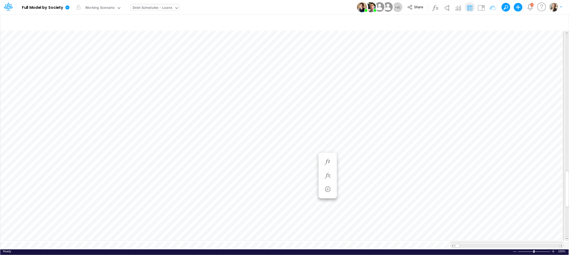
scroll to position [0, 0]
click at [482, 8] on img at bounding box center [481, 7] width 9 height 9
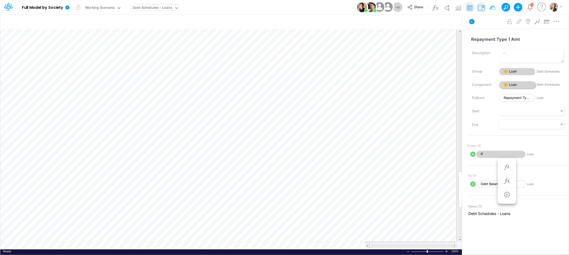
click at [511, 83] on span "🙂 Loan" at bounding box center [517, 84] width 36 height 7
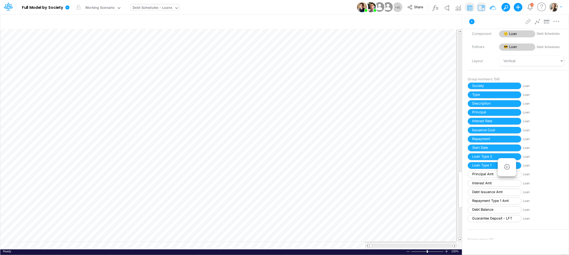
scroll to position [52, 0]
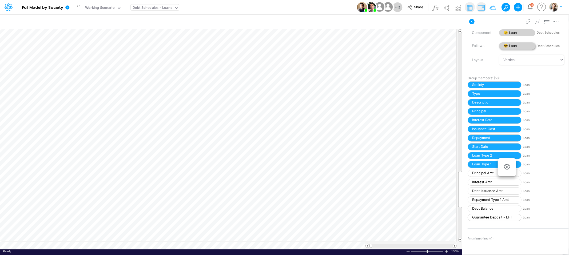
click at [508, 45] on span "😎 Loan" at bounding box center [517, 45] width 36 height 7
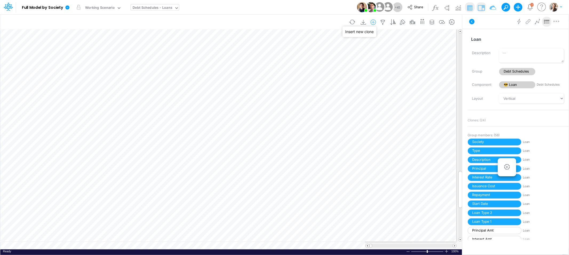
click at [373, 21] on icon "button" at bounding box center [373, 22] width 8 height 6
click at [434, 23] on icon "button" at bounding box center [432, 22] width 8 height 6
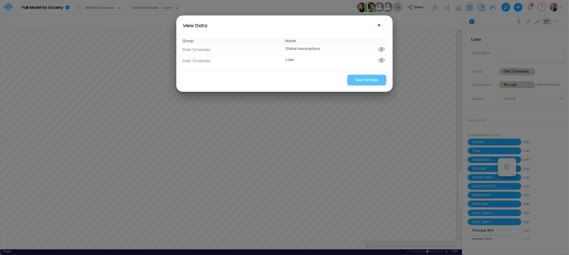
click at [378, 28] on button "×" at bounding box center [378, 25] width 13 height 13
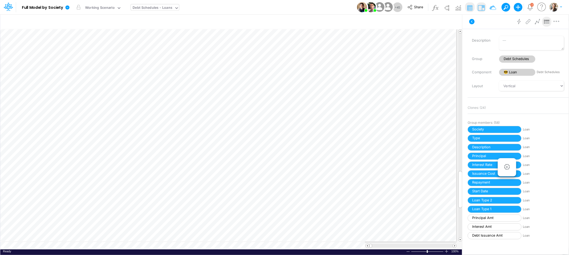
scroll to position [0, 0]
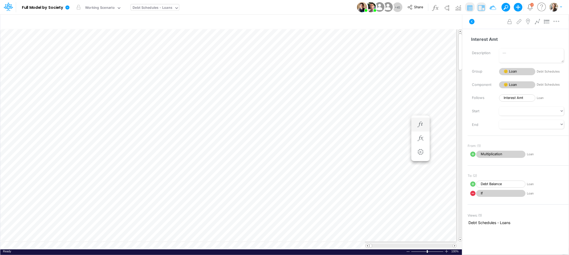
scroll to position [0, 0]
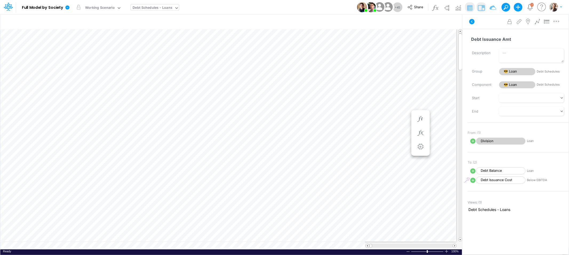
scroll to position [0, 0]
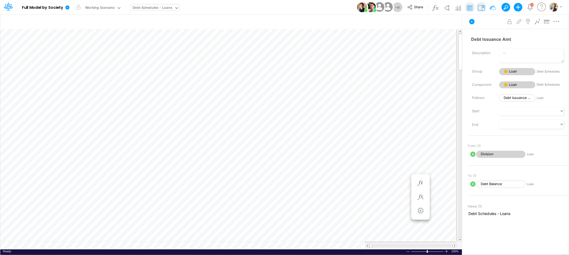
scroll to position [0, 0]
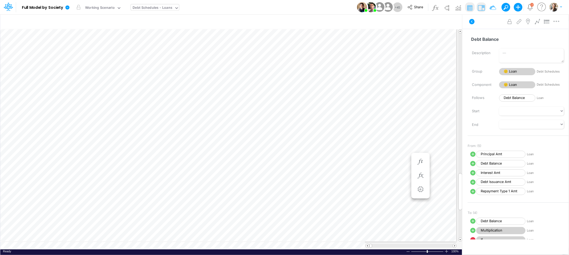
scroll to position [0, 0]
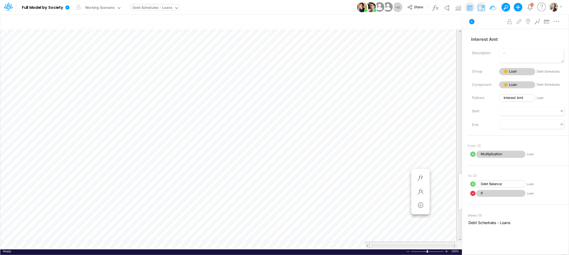
scroll to position [0, 0]
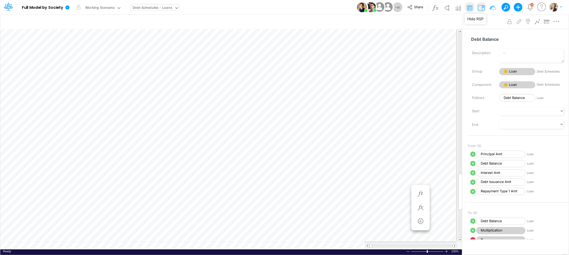
click at [481, 6] on img at bounding box center [481, 7] width 9 height 9
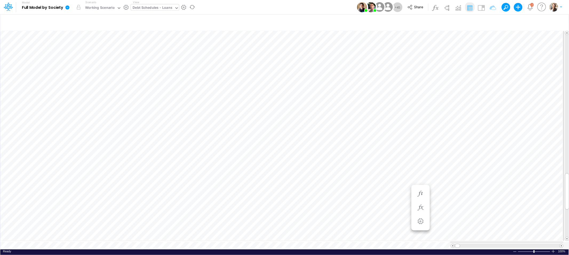
click at [66, 7] on icon at bounding box center [67, 7] width 4 height 4
click at [78, 62] on button "Sync Scenarios" at bounding box center [94, 63] width 57 height 8
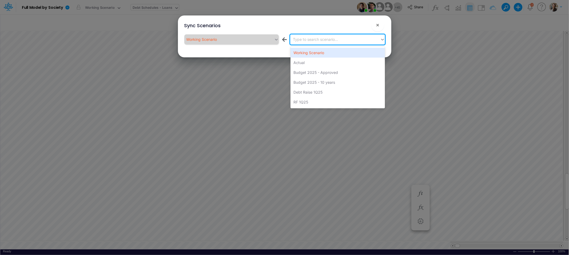
click at [317, 42] on div "Type to search scenario..." at bounding box center [315, 40] width 45 height 6
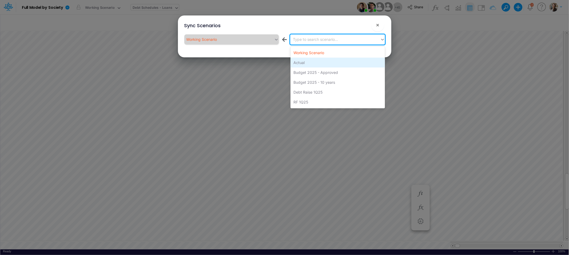
click at [300, 64] on div "Actual" at bounding box center [337, 63] width 94 height 10
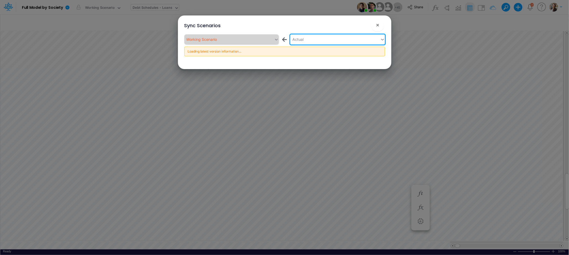
click at [301, 64] on div "Sync Scenarios × Working Scenario ← option Actual, selected. 0 results availabl…" at bounding box center [284, 42] width 209 height 54
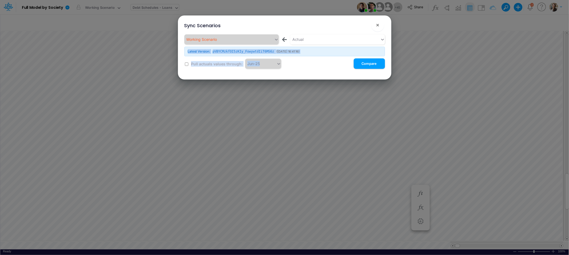
click at [215, 71] on div "Working Scenario ← Actual Latest Version: pVBYCMzkfOI5zKIy_FowywtdIiT6MS6z ( 27…" at bounding box center [284, 53] width 209 height 41
click at [379, 27] on span "×" at bounding box center [377, 25] width 3 height 6
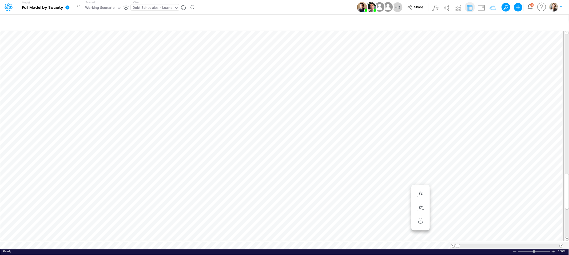
click at [69, 7] on icon at bounding box center [67, 7] width 4 height 4
click at [84, 66] on button "Sync Scenarios" at bounding box center [94, 63] width 57 height 8
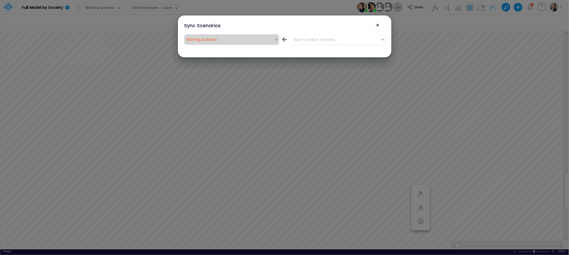
click at [377, 24] on span "×" at bounding box center [377, 25] width 3 height 6
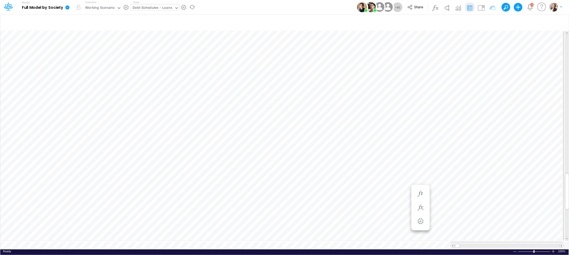
click at [66, 7] on icon at bounding box center [67, 7] width 4 height 4
click at [73, 57] on button "View model info" at bounding box center [94, 55] width 57 height 8
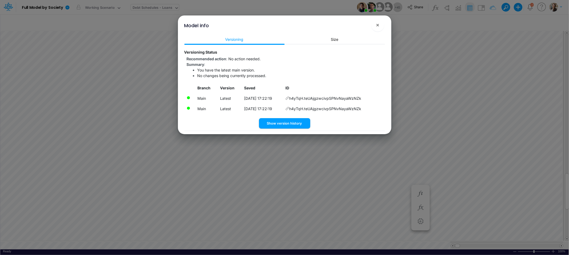
click at [289, 99] on icon at bounding box center [287, 98] width 4 height 4
click at [379, 27] on button "×" at bounding box center [377, 25] width 13 height 13
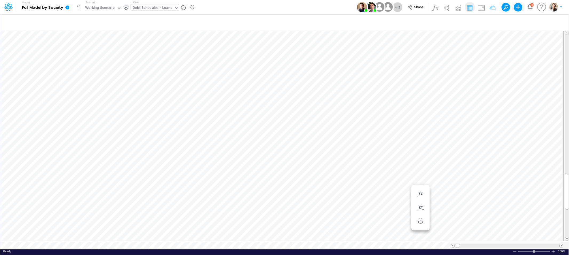
click at [68, 9] on icon at bounding box center [67, 7] width 4 height 4
click at [78, 65] on button "Sync Scenarios" at bounding box center [94, 63] width 57 height 8
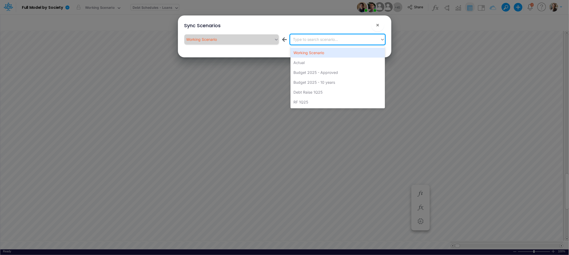
click at [307, 39] on div "Type to search scenario..." at bounding box center [315, 40] width 45 height 6
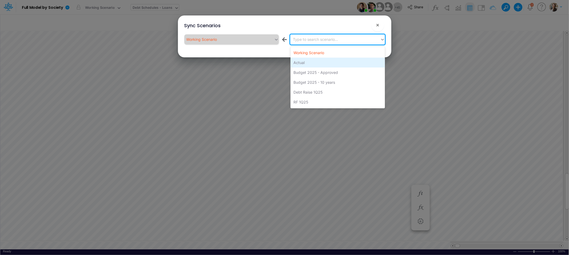
click at [296, 61] on div "Actual" at bounding box center [337, 63] width 94 height 10
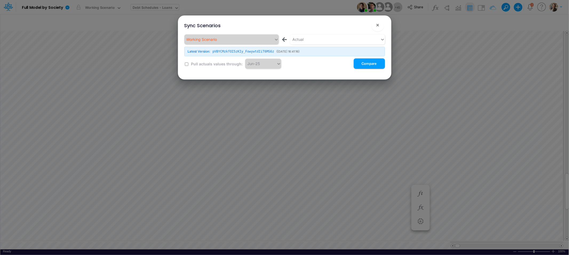
click at [186, 65] on input "checkbox" at bounding box center [186, 63] width 3 height 3
checkbox input "true"
click at [357, 66] on button "Compare" at bounding box center [368, 63] width 31 height 10
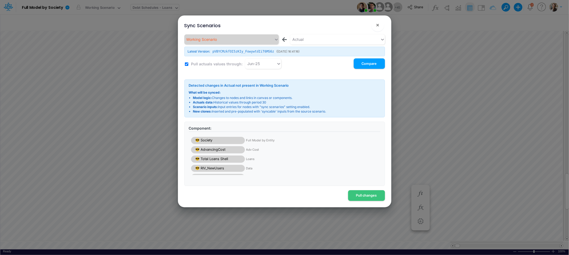
scroll to position [16, 0]
click at [364, 198] on button "Pull changes" at bounding box center [366, 195] width 37 height 10
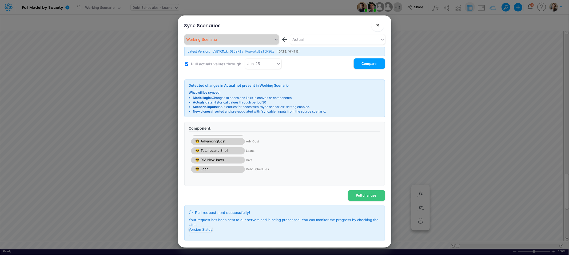
click at [377, 27] on span "×" at bounding box center [377, 25] width 3 height 6
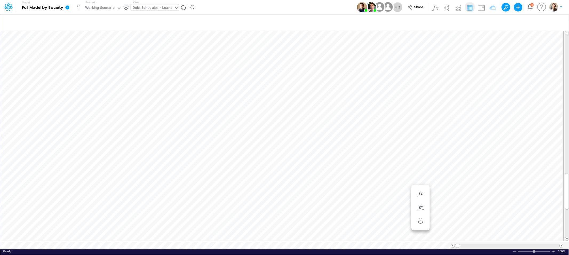
click at [67, 8] on icon at bounding box center [67, 7] width 4 height 4
click at [78, 54] on button "View model info" at bounding box center [94, 55] width 57 height 8
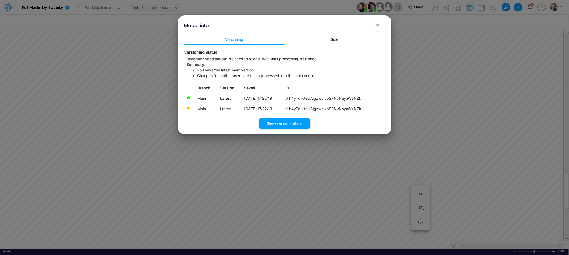
click at [268, 122] on button "Show version history" at bounding box center [284, 123] width 51 height 10
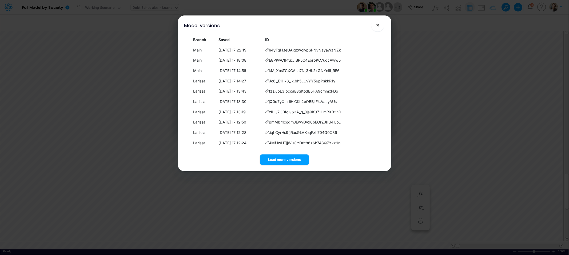
click at [378, 26] on span "×" at bounding box center [377, 25] width 3 height 6
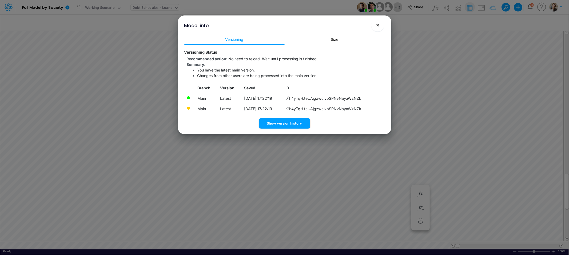
click at [378, 26] on span "×" at bounding box center [377, 25] width 3 height 6
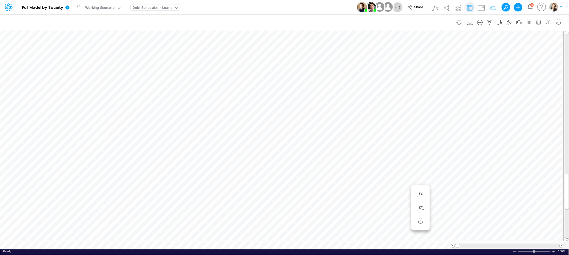
scroll to position [0, 0]
click at [446, 7] on img at bounding box center [446, 7] width 9 height 9
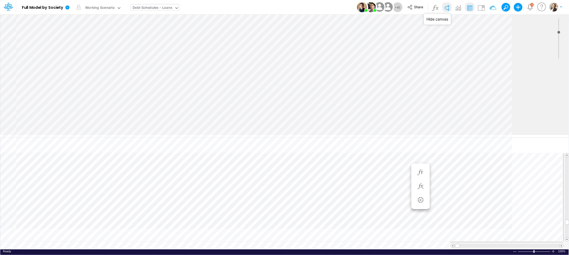
type input "0"
click at [481, 10] on img at bounding box center [481, 7] width 9 height 9
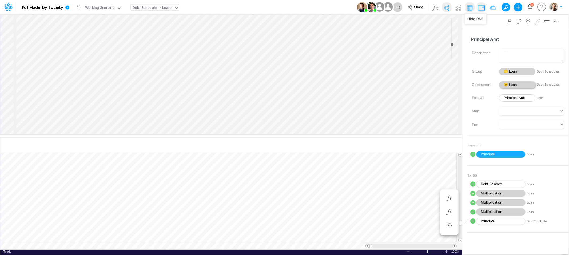
click at [510, 84] on span "🙂 Loan" at bounding box center [517, 84] width 36 height 7
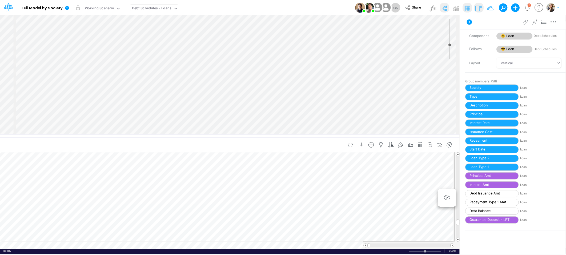
scroll to position [0, 0]
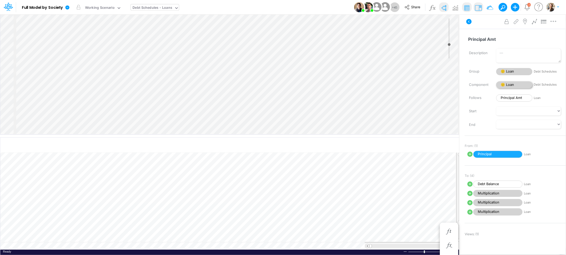
click at [511, 82] on span "🙂 Loan" at bounding box center [514, 84] width 36 height 7
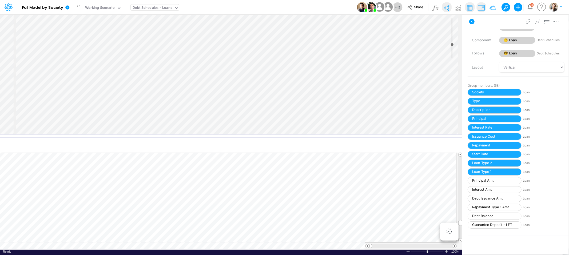
scroll to position [0, 0]
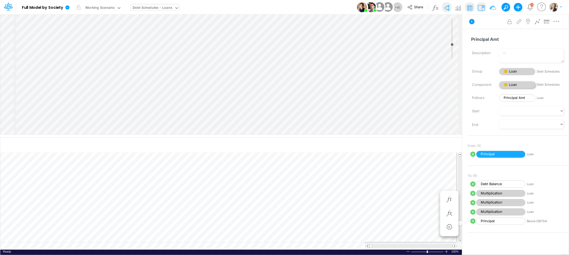
click at [511, 82] on span "🙂 Loan" at bounding box center [517, 84] width 36 height 7
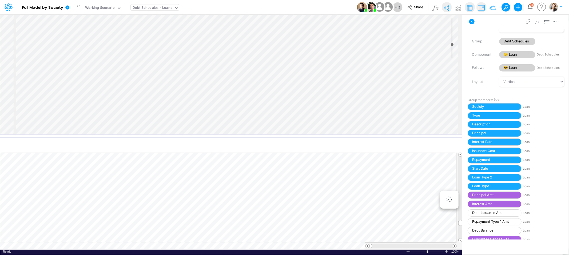
scroll to position [0, 0]
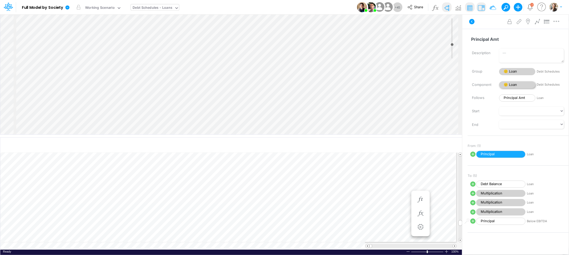
click at [511, 84] on span "🙂 Loan" at bounding box center [517, 84] width 36 height 7
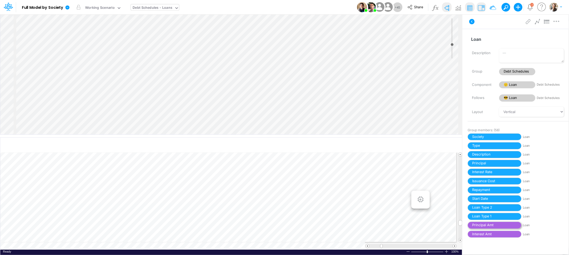
scroll to position [0, 0]
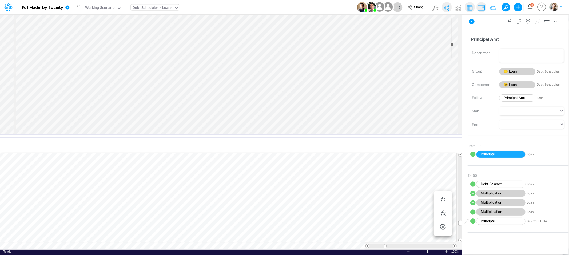
scroll to position [0, 0]
click at [442, 199] on icon "button" at bounding box center [442, 200] width 8 height 6
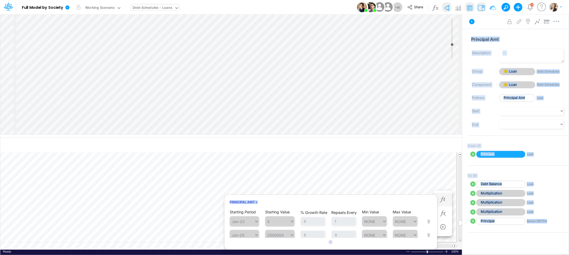
click at [360, 164] on body "Model Full Model by Society Edit model settings Duplicate Import QuickBooks Qui…" at bounding box center [284, 127] width 569 height 255
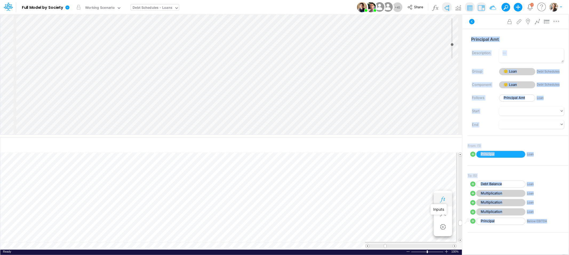
click at [438, 198] on icon "button" at bounding box center [442, 200] width 8 height 6
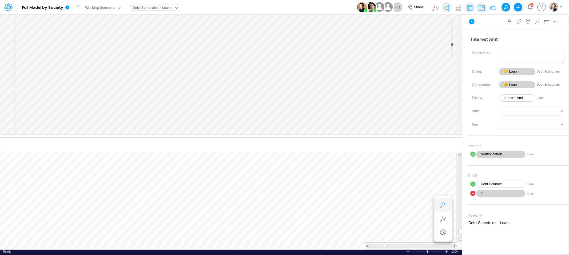
click at [441, 205] on icon "button" at bounding box center [442, 205] width 8 height 6
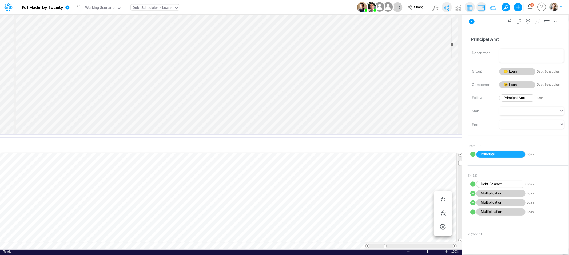
scroll to position [0, 0]
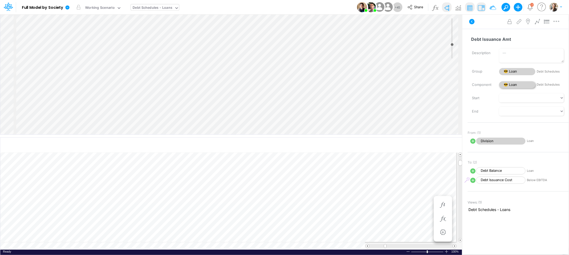
click at [511, 84] on span "😎 Loan" at bounding box center [517, 84] width 36 height 7
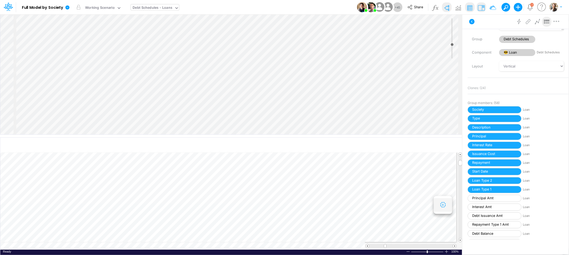
scroll to position [37, 0]
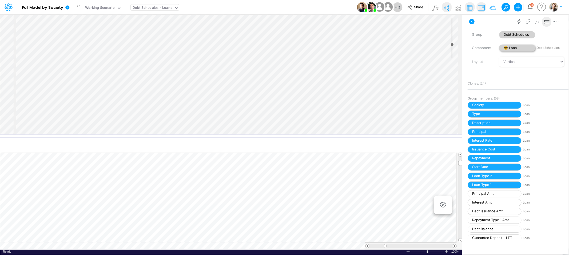
click at [511, 48] on span "😎 Loan" at bounding box center [517, 48] width 36 height 7
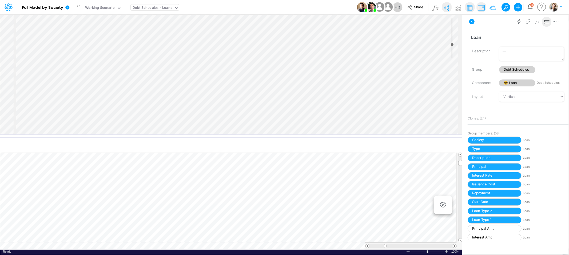
scroll to position [0, 0]
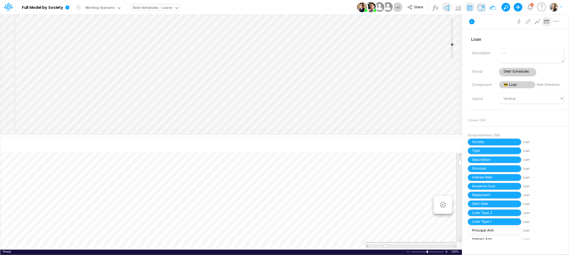
click at [511, 71] on span "Debt Schedules" at bounding box center [517, 71] width 36 height 7
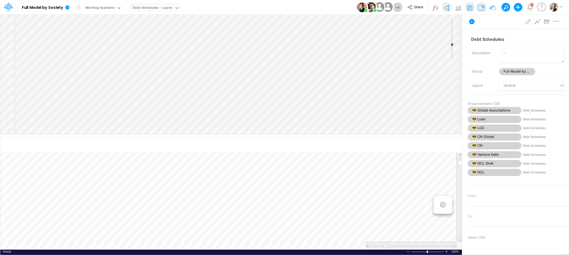
click at [511, 71] on span "Full Model by Entity" at bounding box center [517, 71] width 36 height 7
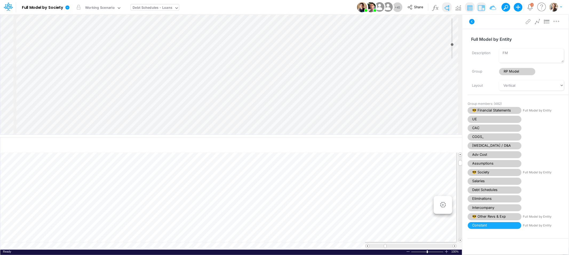
scroll to position [38, 0]
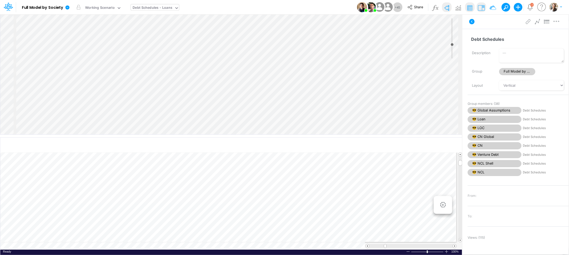
scroll to position [54, 0]
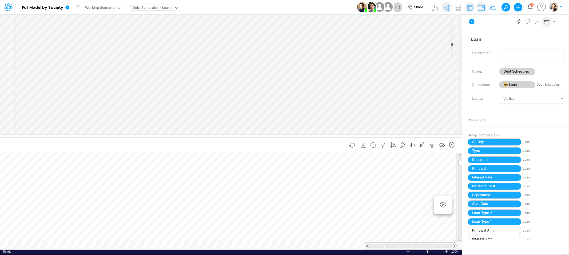
scroll to position [0, 0]
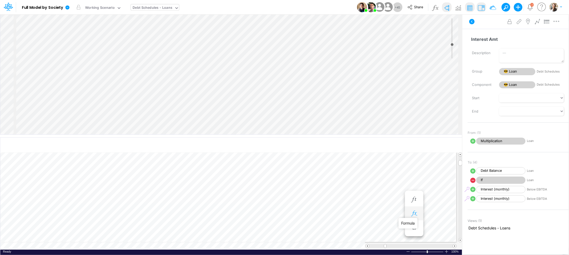
click at [415, 216] on icon "button" at bounding box center [414, 214] width 8 height 6
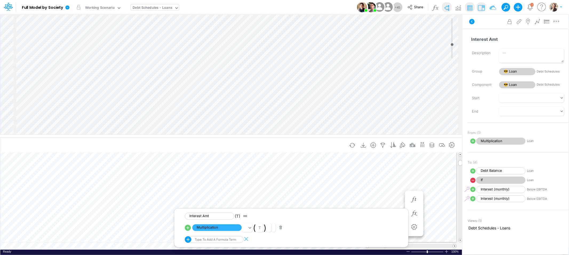
scroll to position [148, 0]
drag, startPoint x: 348, startPoint y: 136, endPoint x: 347, endPoint y: 55, distance: 80.5
click at [347, 69] on div at bounding box center [231, 70] width 462 height 3
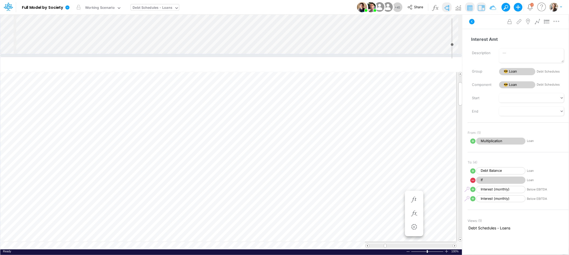
scroll to position [0, 0]
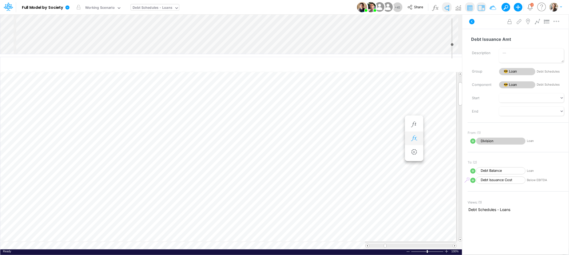
click at [417, 139] on icon "button" at bounding box center [414, 138] width 8 height 6
click at [227, 152] on span "Division" at bounding box center [216, 152] width 49 height 7
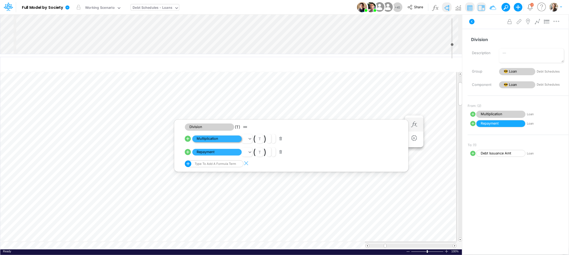
click at [210, 138] on span "Multiplication" at bounding box center [216, 138] width 49 height 7
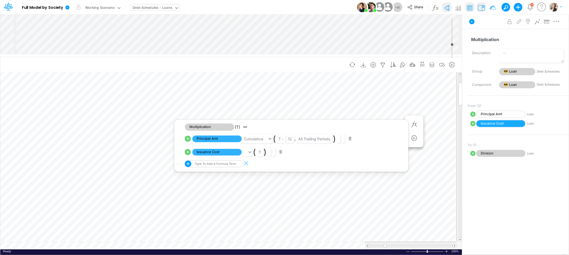
scroll to position [7, 0]
click at [333, 58] on div "Insert new Conditional formatting" at bounding box center [230, 65] width 461 height 14
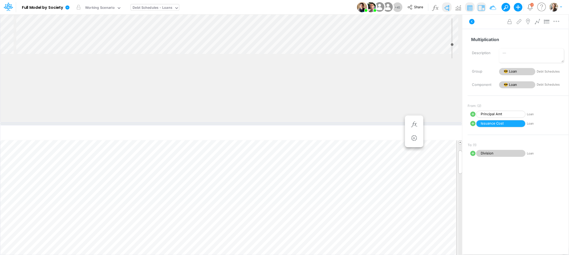
drag, startPoint x: 332, startPoint y: 56, endPoint x: 324, endPoint y: 131, distance: 75.3
click at [324, 125] on div at bounding box center [231, 123] width 462 height 3
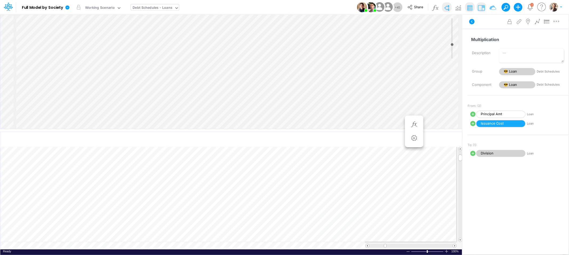
scroll to position [121, 0]
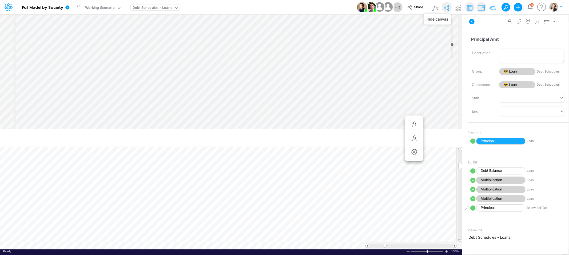
click at [447, 8] on img at bounding box center [446, 7] width 9 height 9
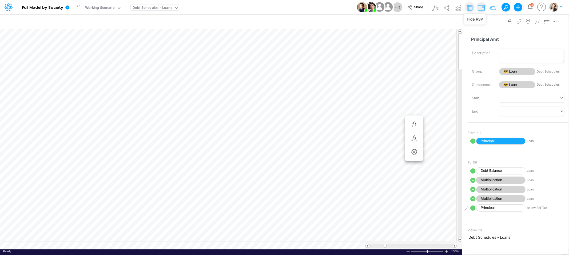
click at [482, 8] on img at bounding box center [481, 7] width 9 height 9
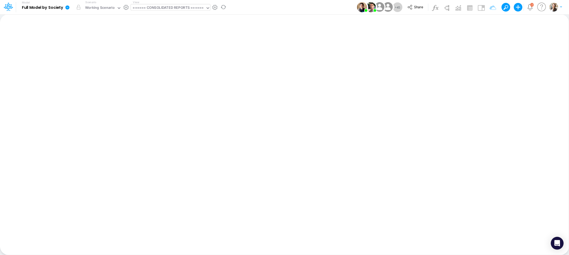
click at [162, 10] on div "====== CONSOLIDATED REPORTS ======" at bounding box center [168, 8] width 71 height 6
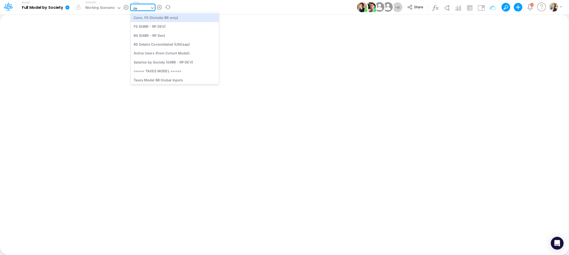
type input "deb"
click at [169, 17] on div "Debt Schedules - Loans" at bounding box center [167, 17] width 72 height 9
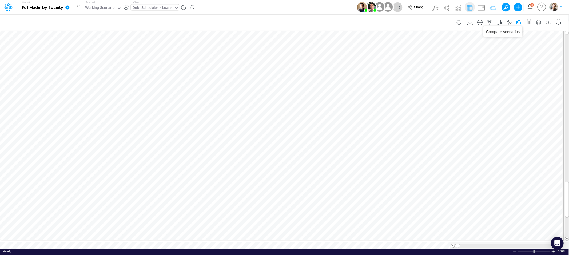
click at [518, 21] on icon "button" at bounding box center [519, 23] width 8 height 6
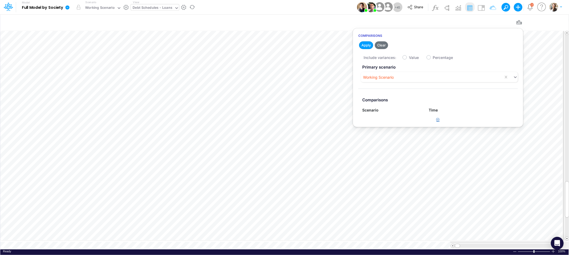
click at [437, 118] on icon "button" at bounding box center [437, 119] width 3 height 3
click at [379, 123] on div "Type to search..." at bounding box center [379, 122] width 29 height 6
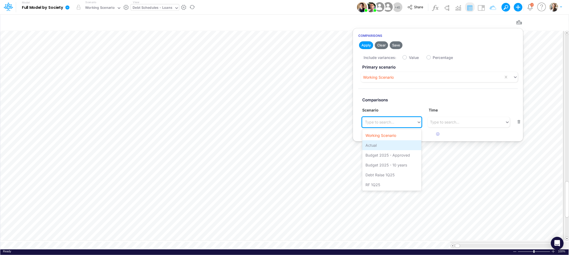
click at [378, 143] on div "Actual" at bounding box center [391, 145] width 59 height 10
click at [409, 58] on label "Value" at bounding box center [414, 58] width 10 height 6
click at [409, 58] on input "Value" at bounding box center [410, 55] width 3 height 3
checkbox input "true"
click at [366, 46] on button "Apply" at bounding box center [366, 45] width 14 height 8
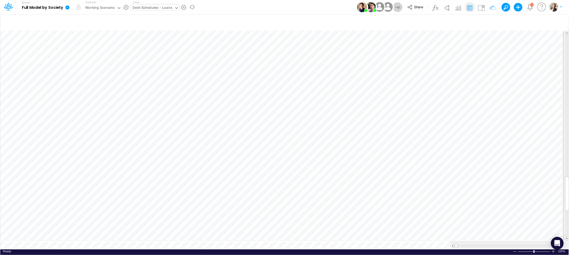
scroll to position [0, 0]
click at [454, 114] on button "button" at bounding box center [455, 111] width 10 height 11
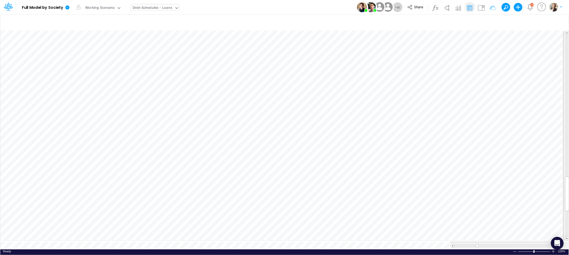
scroll to position [0, 0]
click at [517, 21] on icon "button" at bounding box center [519, 23] width 8 height 6
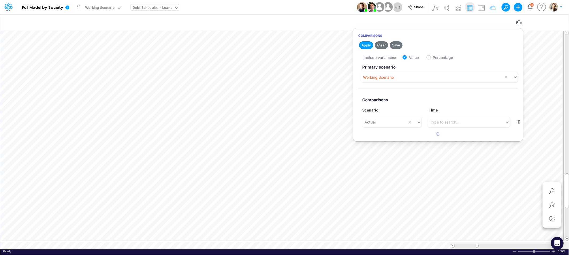
click at [518, 122] on button "button" at bounding box center [518, 121] width 10 height 7
checkbox input "false"
click at [364, 47] on button "Apply" at bounding box center [366, 45] width 14 height 8
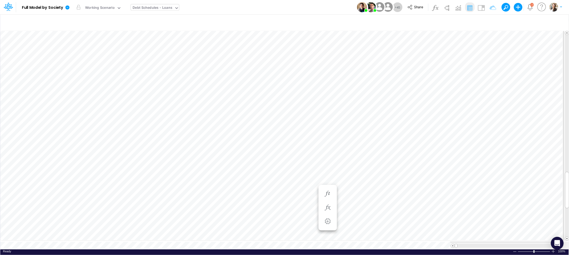
scroll to position [0, 0]
click at [68, 7] on icon at bounding box center [67, 7] width 4 height 4
click at [87, 56] on button "View model info" at bounding box center [94, 55] width 57 height 8
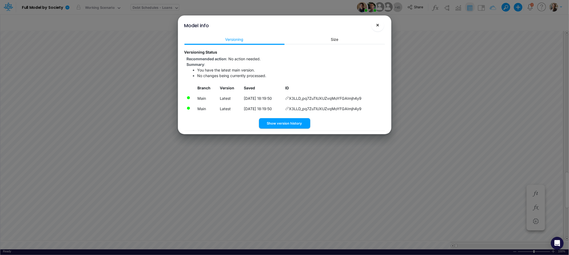
click at [379, 26] on span "×" at bounding box center [377, 25] width 3 height 6
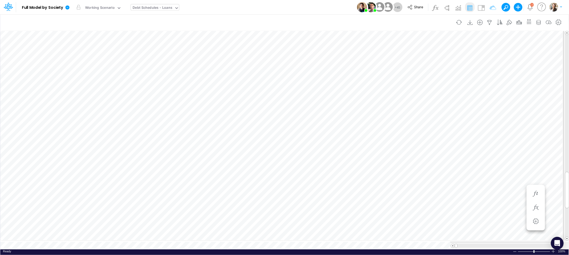
scroll to position [0, 0]
click at [471, 130] on icon "button" at bounding box center [471, 130] width 8 height 6
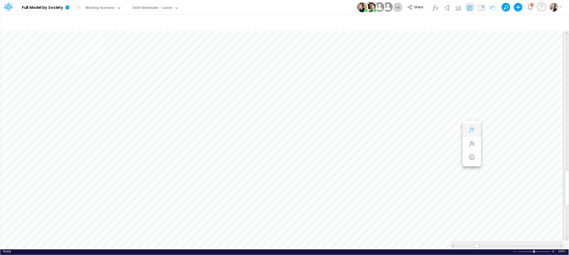
click at [468, 130] on icon "button" at bounding box center [471, 130] width 8 height 6
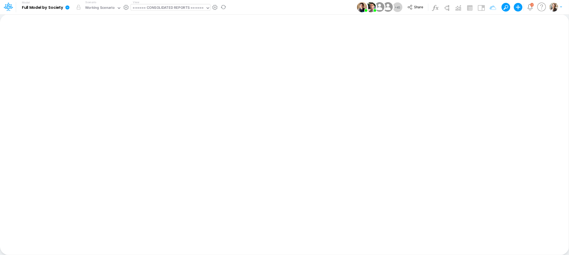
click at [157, 10] on div "====== CONSOLIDATED REPORTS ======" at bounding box center [170, 7] width 79 height 6
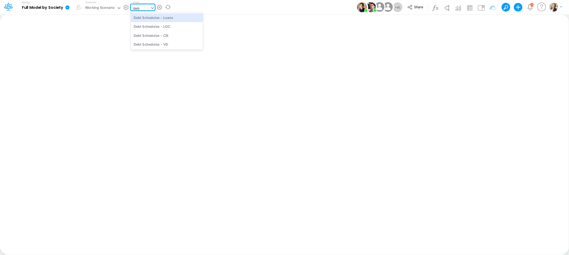
type input "debt"
click at [158, 20] on div "Debt Schedules - Loans" at bounding box center [167, 17] width 72 height 9
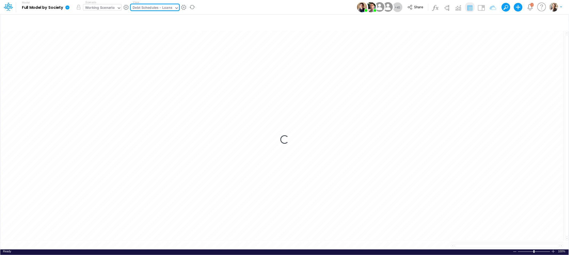
click at [105, 7] on div "Working Scenario" at bounding box center [100, 8] width 30 height 6
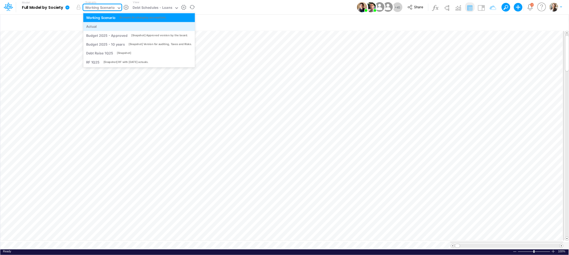
click at [107, 27] on div "Actual" at bounding box center [139, 26] width 106 height 5
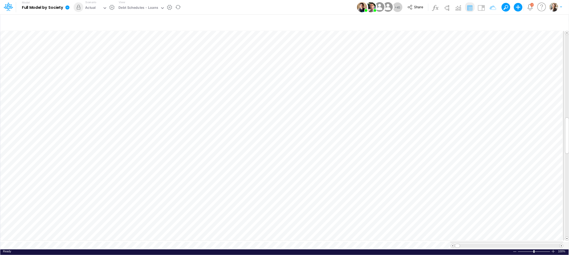
scroll to position [0, 0]
click at [500, 149] on button "button" at bounding box center [500, 145] width 10 height 11
